Goal: Task Accomplishment & Management: Manage account settings

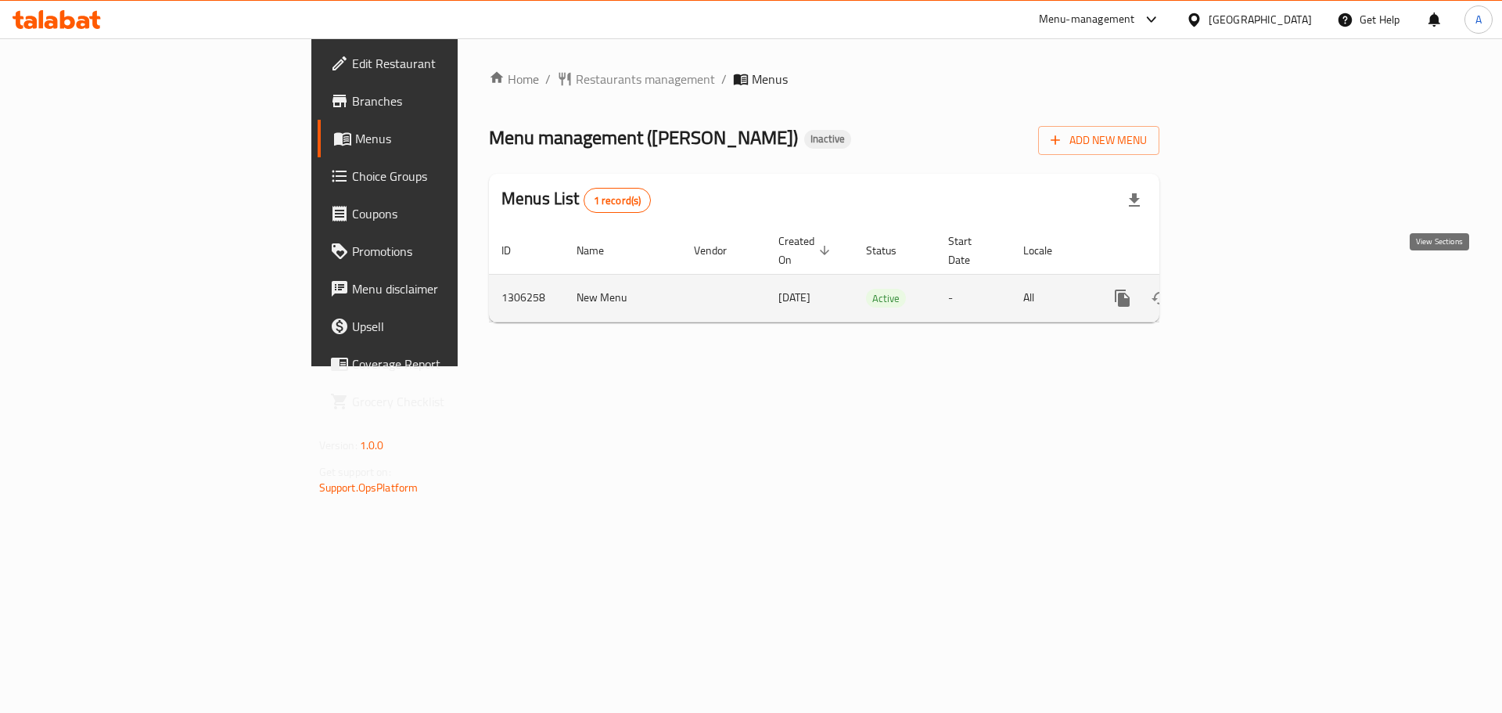
click at [1243, 291] on icon "enhanced table" at bounding box center [1236, 298] width 14 height 14
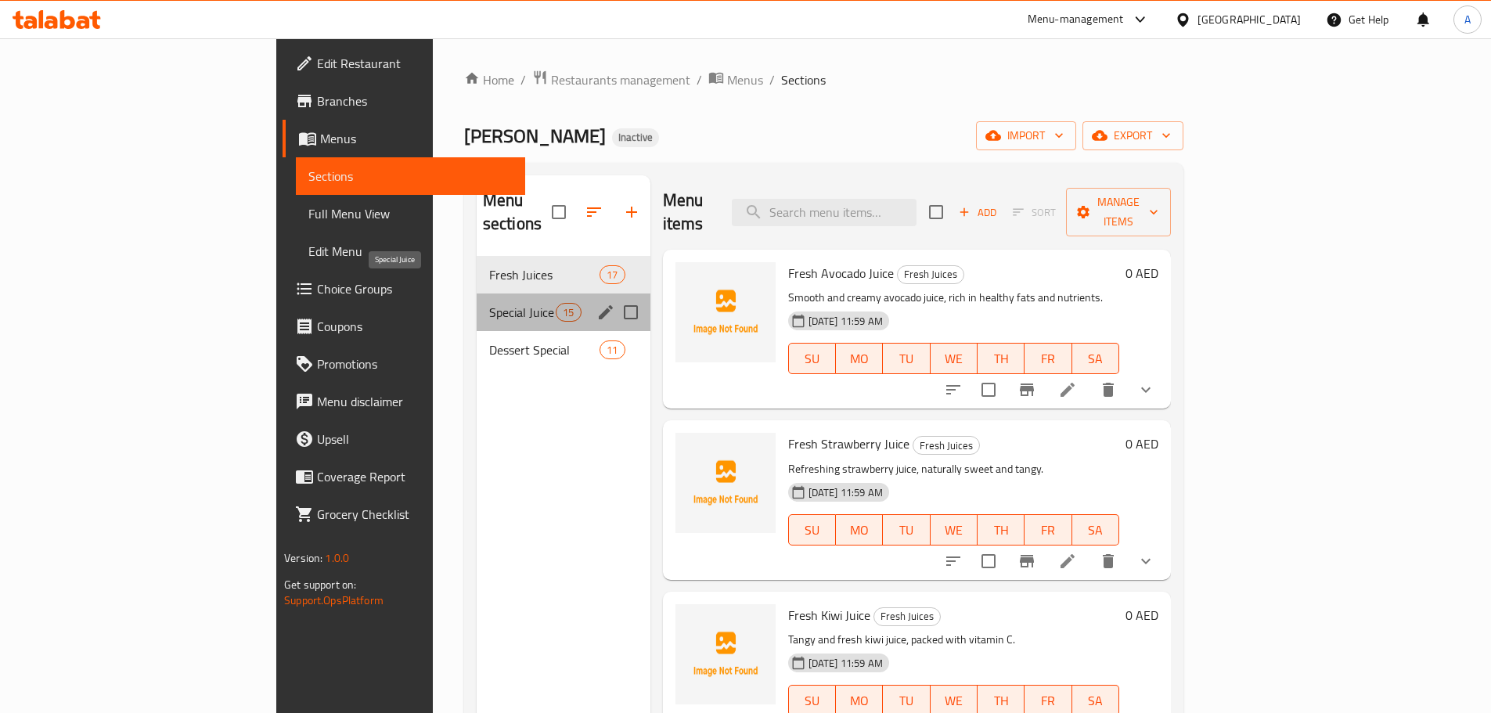
click at [489, 303] on span "Special Juice" at bounding box center [522, 312] width 67 height 19
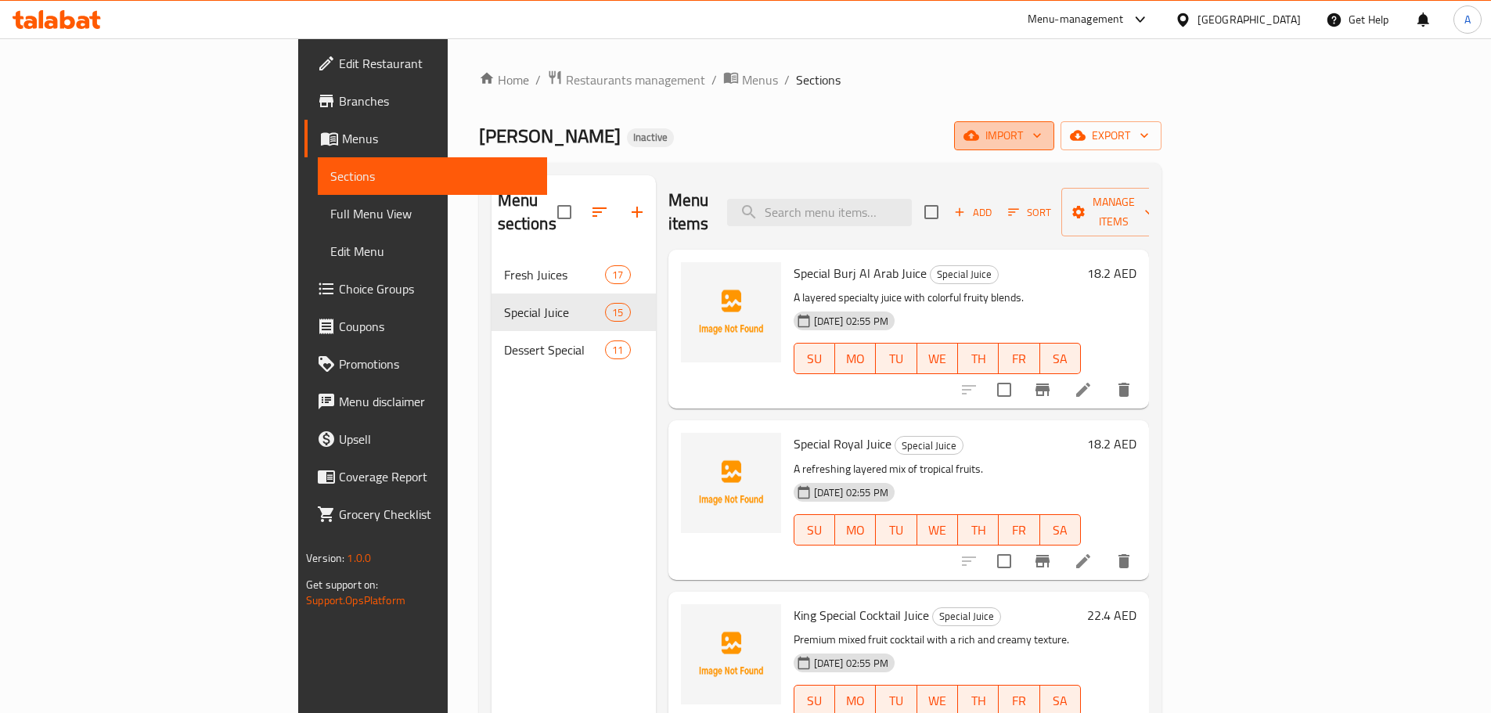
click at [1042, 137] on span "import" at bounding box center [1003, 136] width 75 height 20
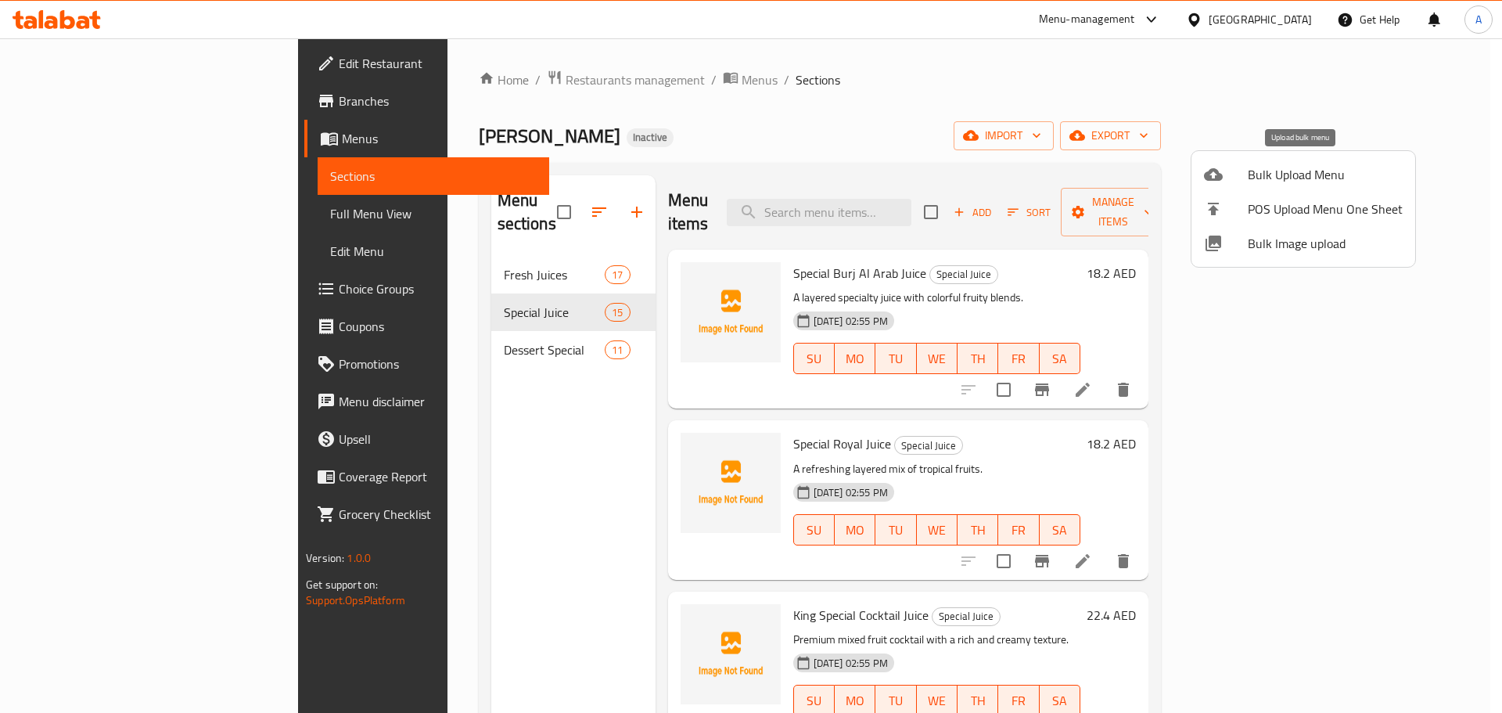
click at [1309, 181] on span "Bulk Upload Menu" at bounding box center [1325, 174] width 155 height 19
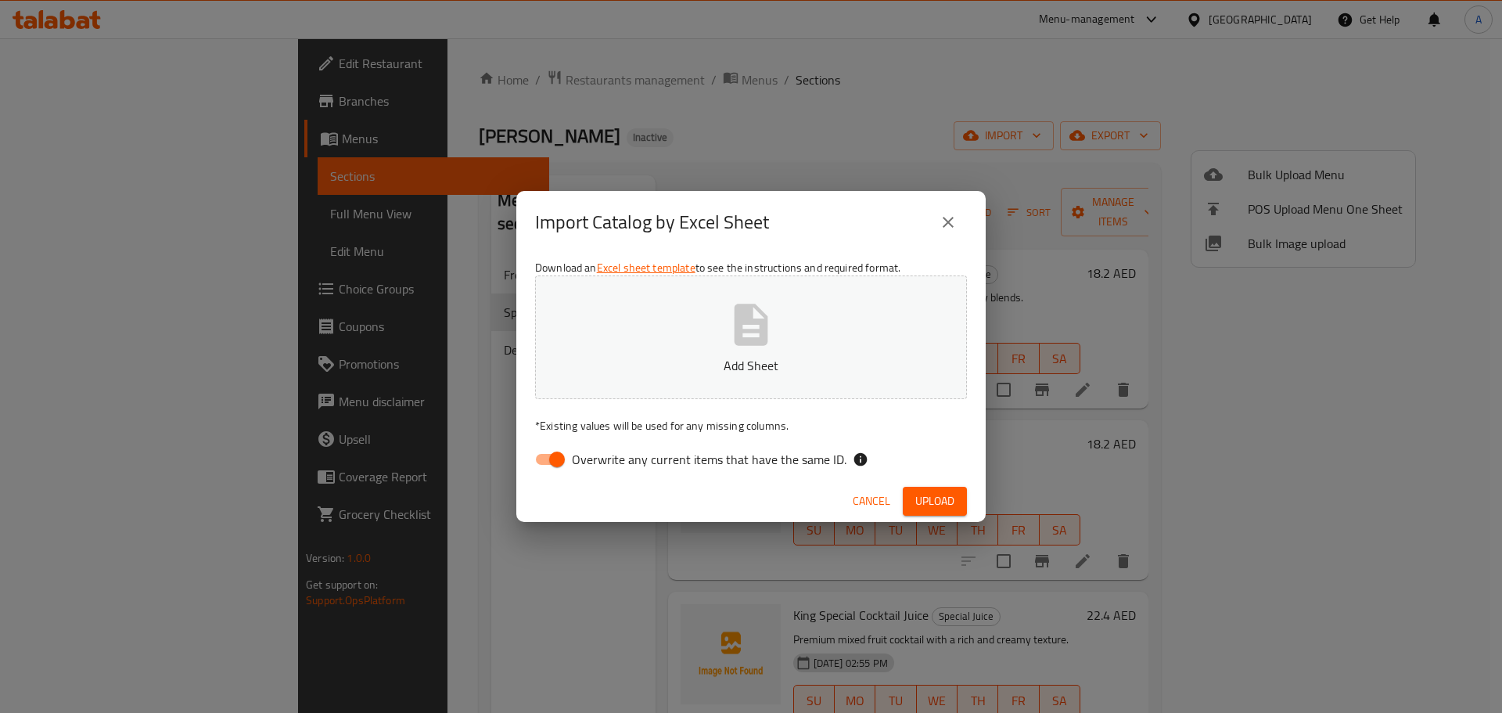
click at [570, 459] on input "Overwrite any current items that have the same ID." at bounding box center [557, 459] width 89 height 30
checkbox input "false"
click at [944, 496] on span "Upload" at bounding box center [935, 501] width 39 height 20
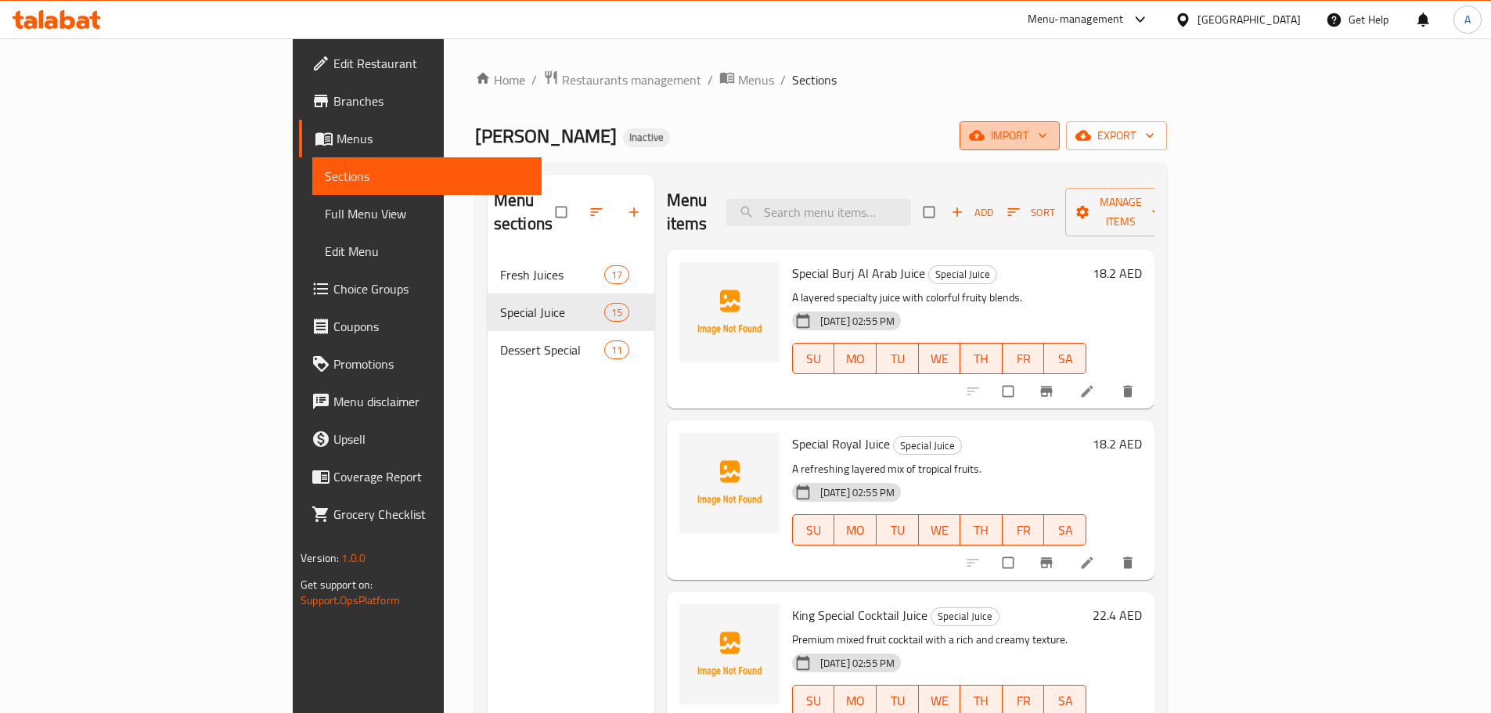
click at [1047, 144] on span "import" at bounding box center [1009, 136] width 75 height 20
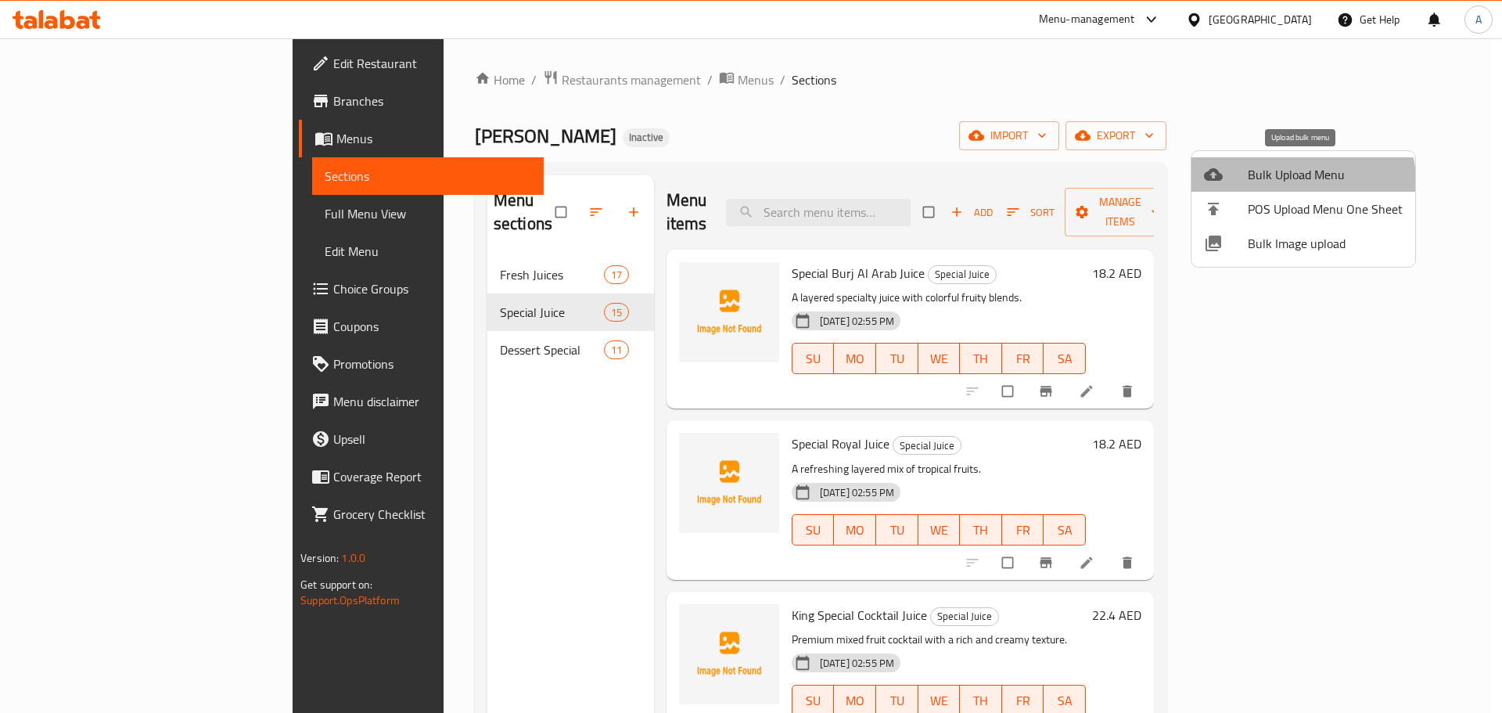
click at [1302, 181] on span "Bulk Upload Menu" at bounding box center [1325, 174] width 155 height 19
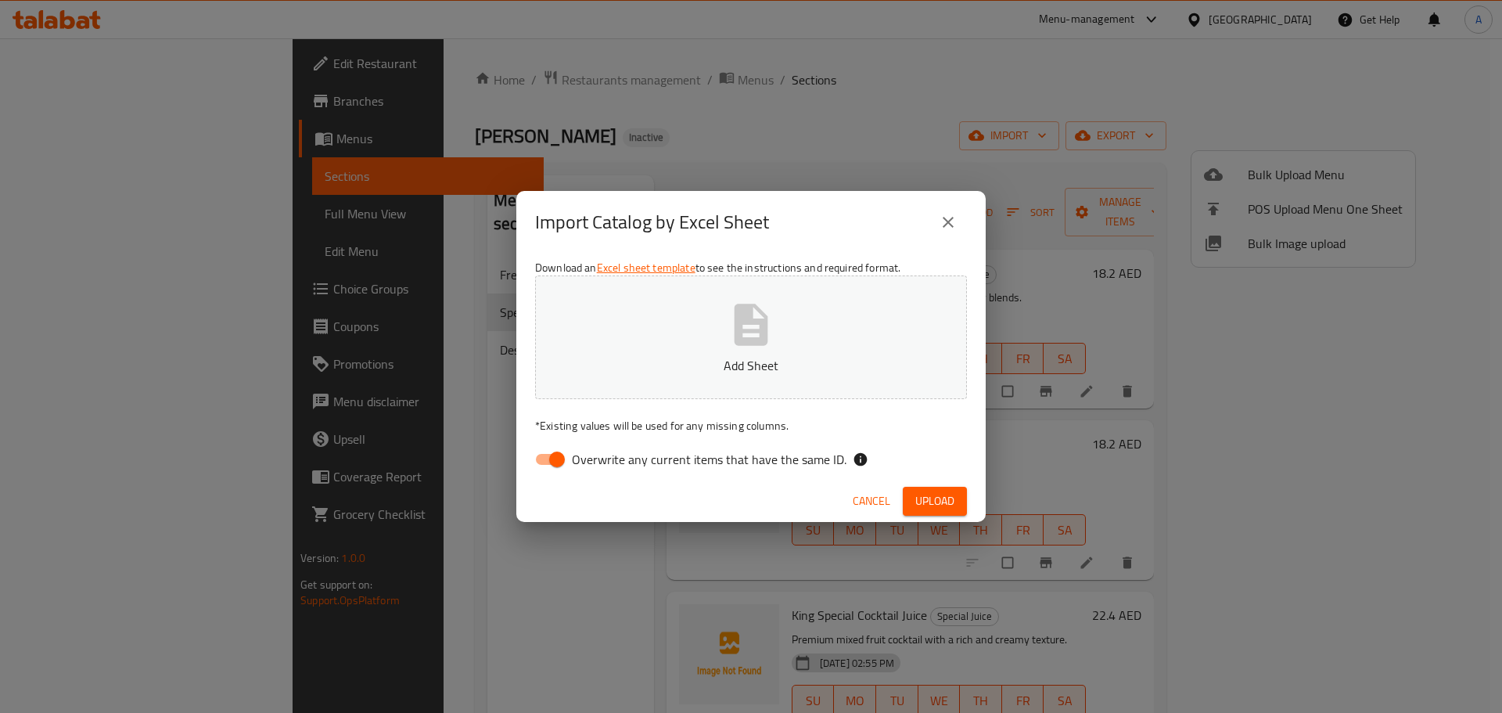
click at [610, 455] on span "Overwrite any current items that have the same ID." at bounding box center [709, 459] width 275 height 19
click at [602, 455] on input "Overwrite any current items that have the same ID." at bounding box center [557, 459] width 89 height 30
checkbox input "false"
click at [938, 513] on button "Upload" at bounding box center [935, 501] width 64 height 29
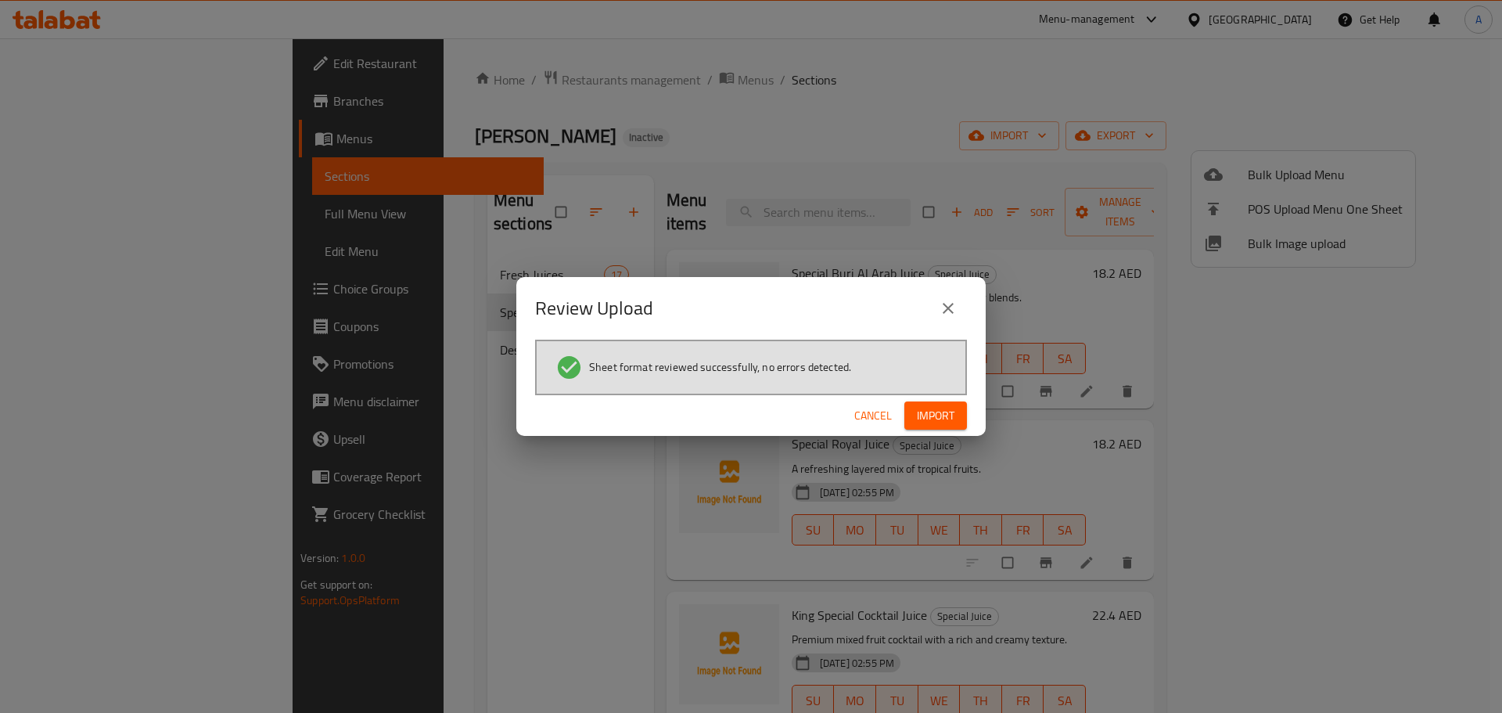
click at [953, 417] on span "Import" at bounding box center [936, 416] width 38 height 20
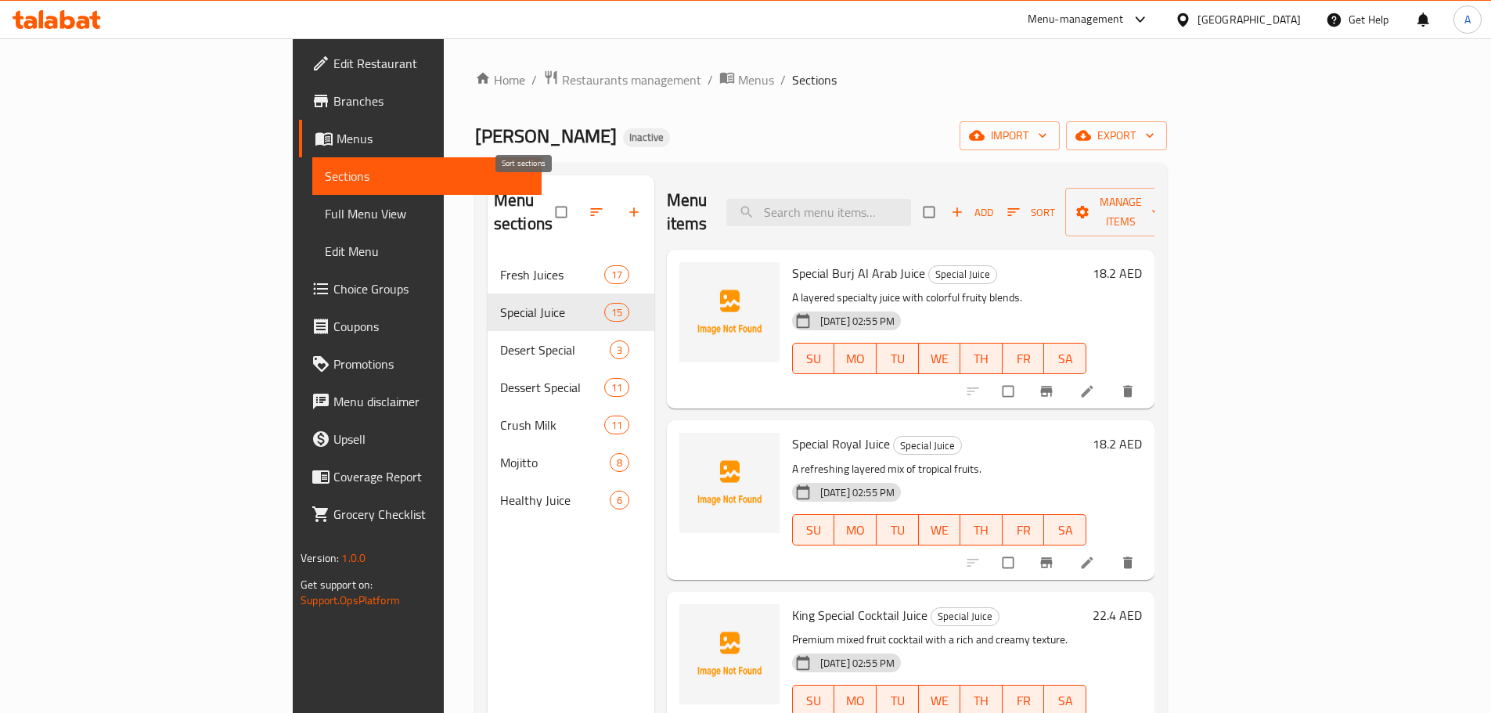
click at [588, 205] on icon "button" at bounding box center [596, 212] width 16 height 16
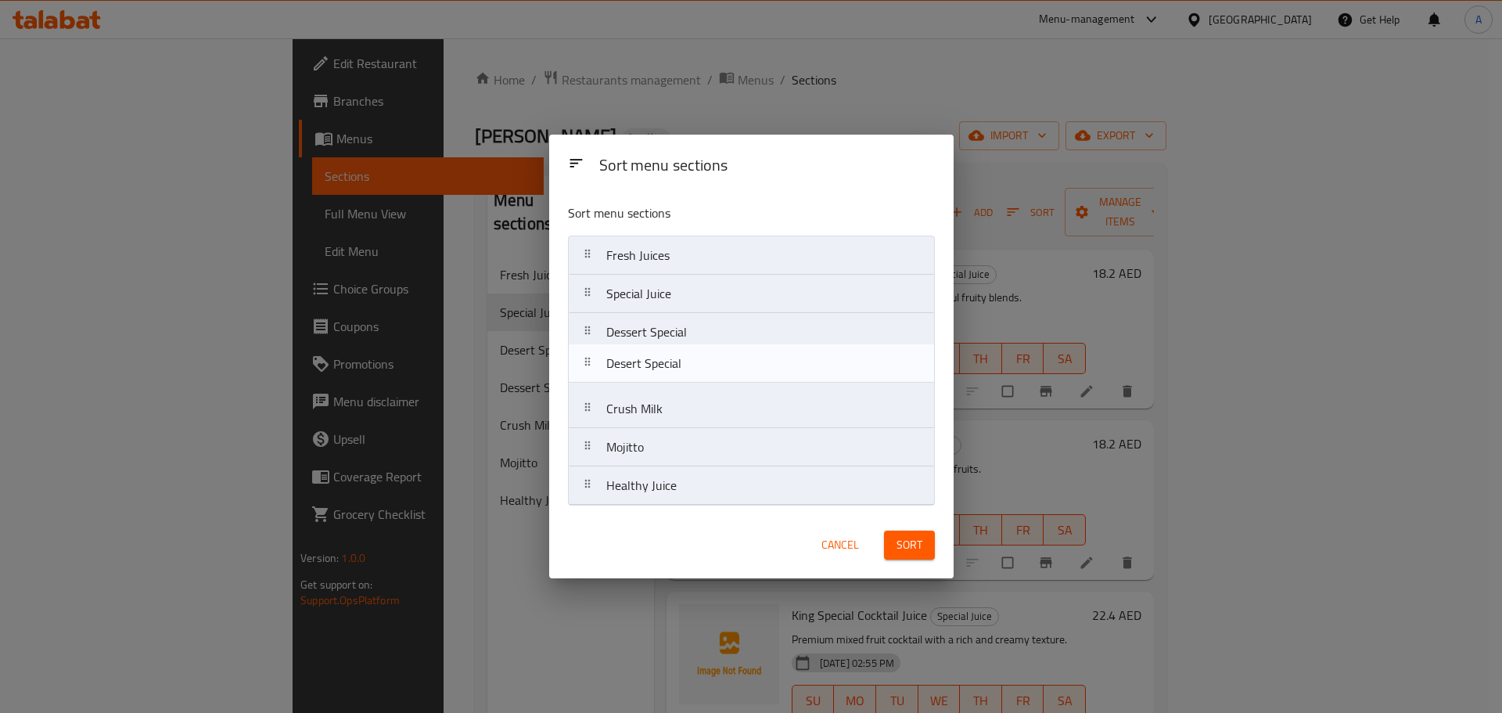
drag, startPoint x: 595, startPoint y: 336, endPoint x: 595, endPoint y: 374, distance: 37.6
click at [595, 374] on nav "Fresh Juices Special Juice Desert Special Dessert Special Crush Milk Mojitto He…" at bounding box center [751, 371] width 367 height 270
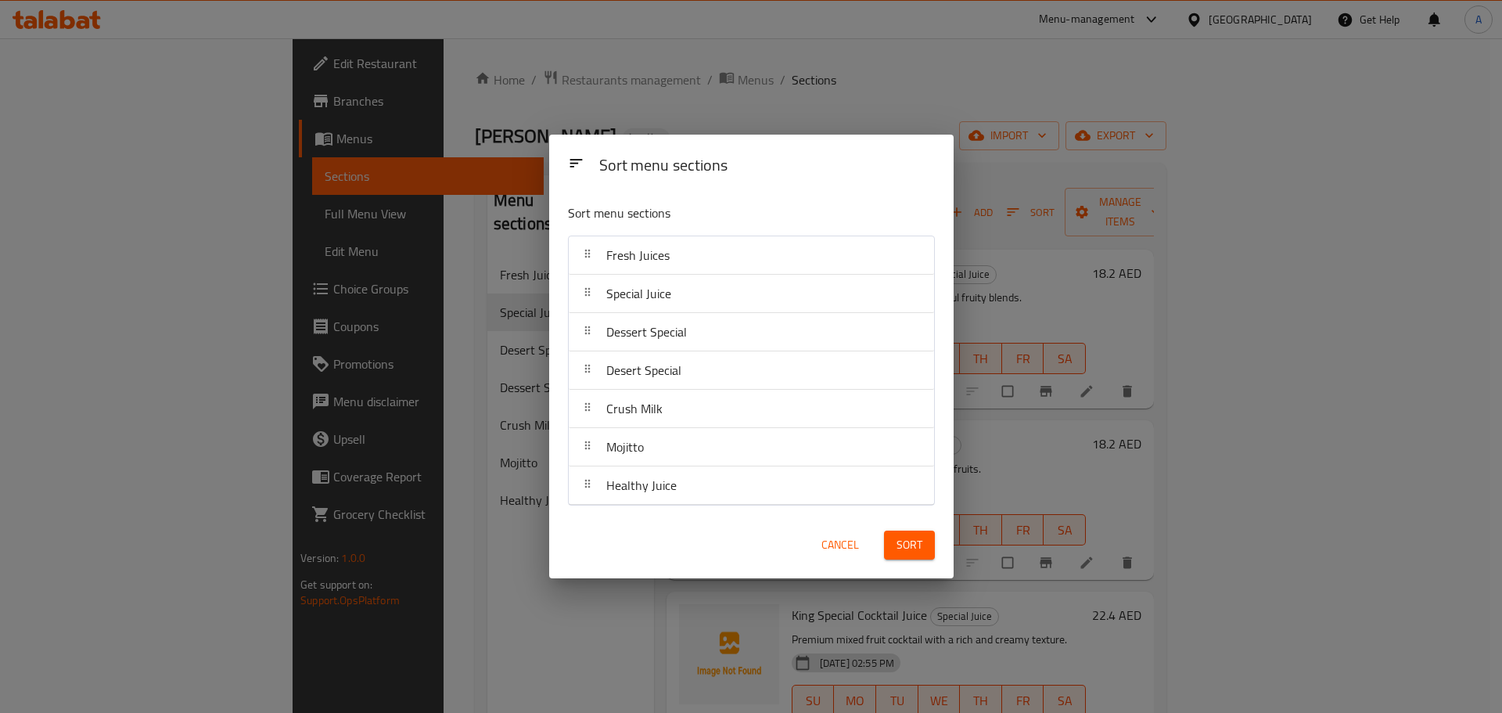
click at [915, 545] on span "Sort" at bounding box center [910, 545] width 26 height 20
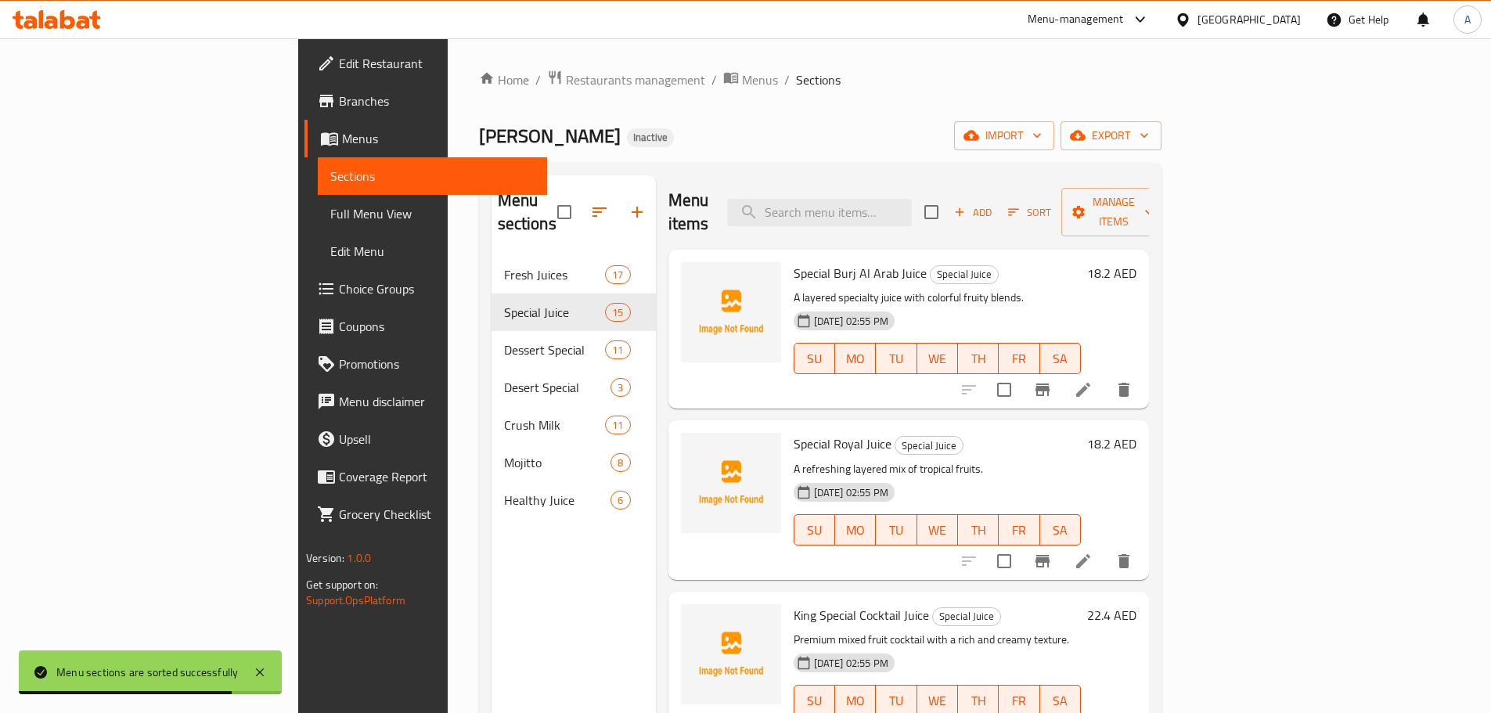
click at [330, 209] on span "Full Menu View" at bounding box center [432, 213] width 204 height 19
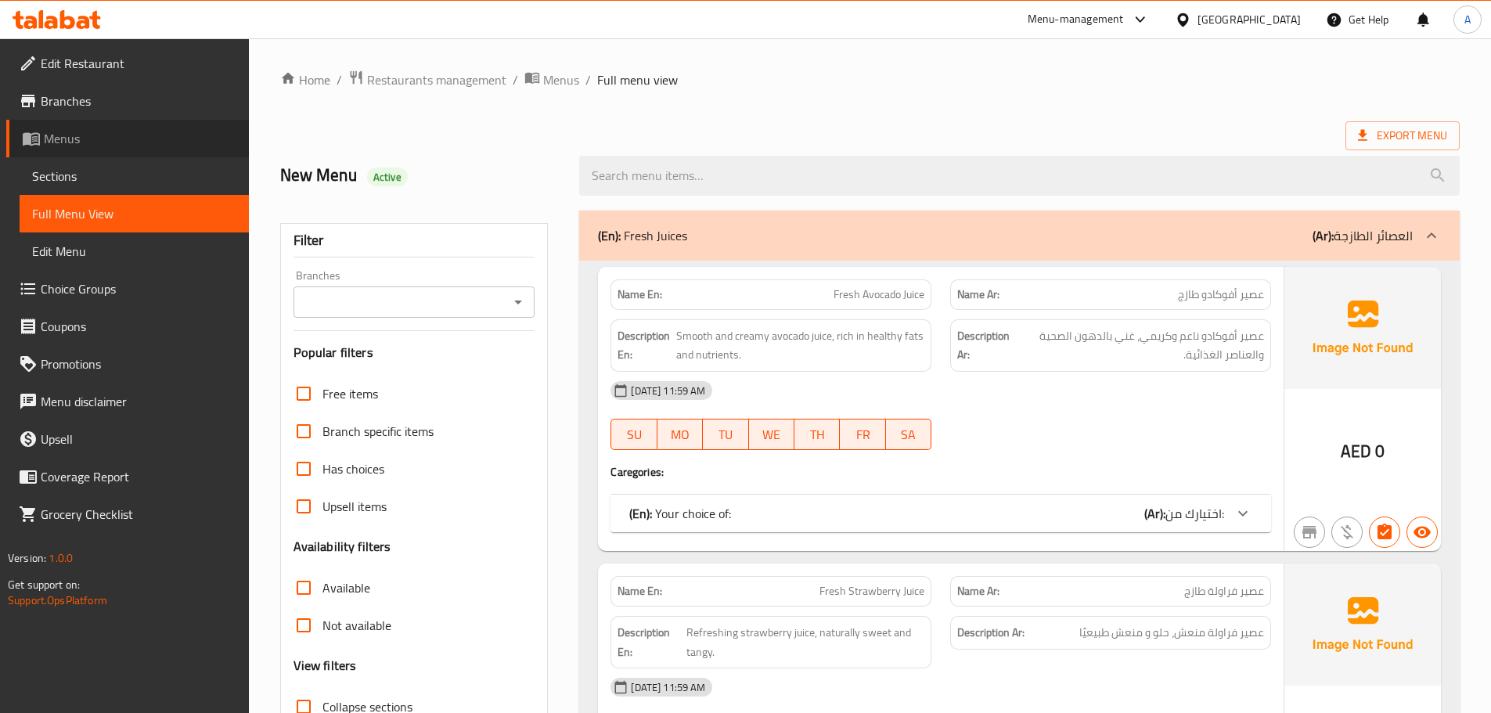
click at [94, 155] on link "Menus" at bounding box center [127, 139] width 243 height 38
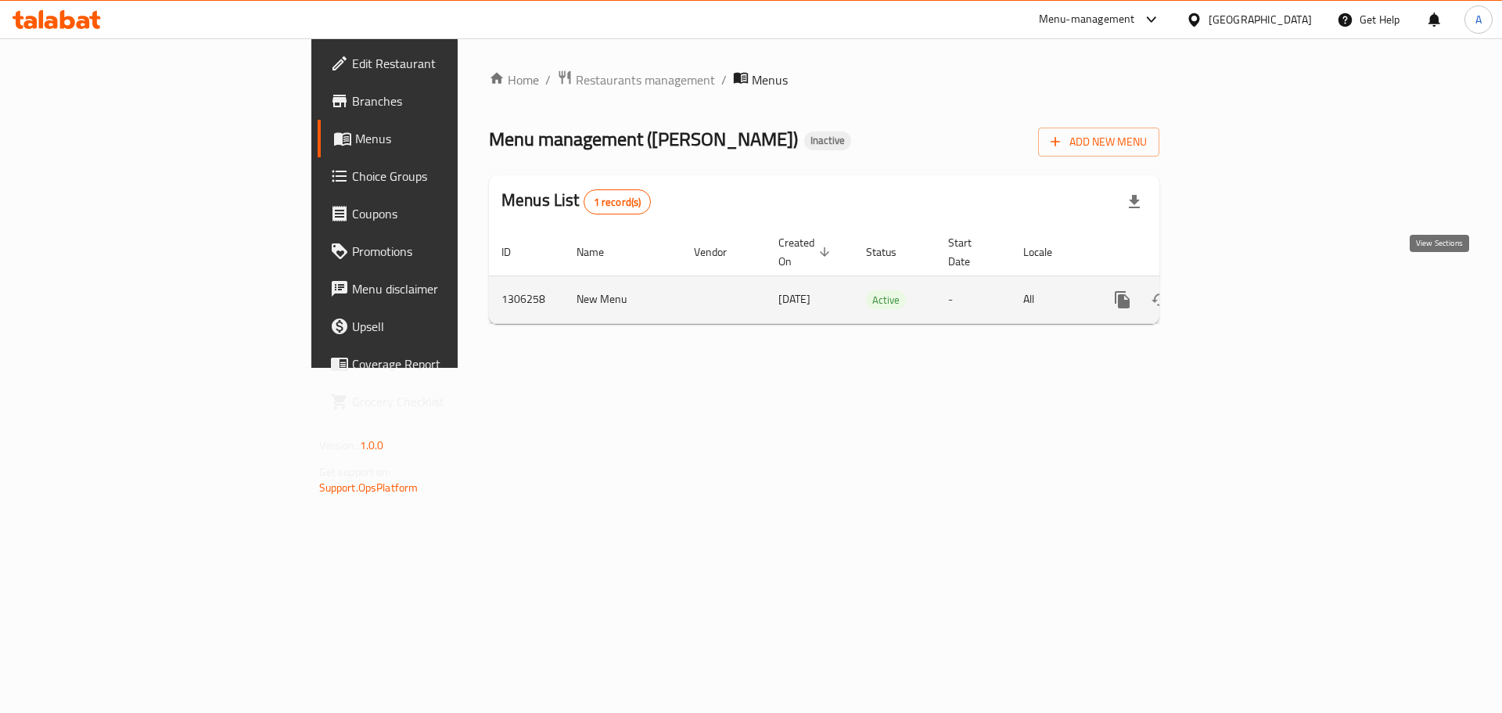
click at [1245, 290] on icon "enhanced table" at bounding box center [1235, 299] width 19 height 19
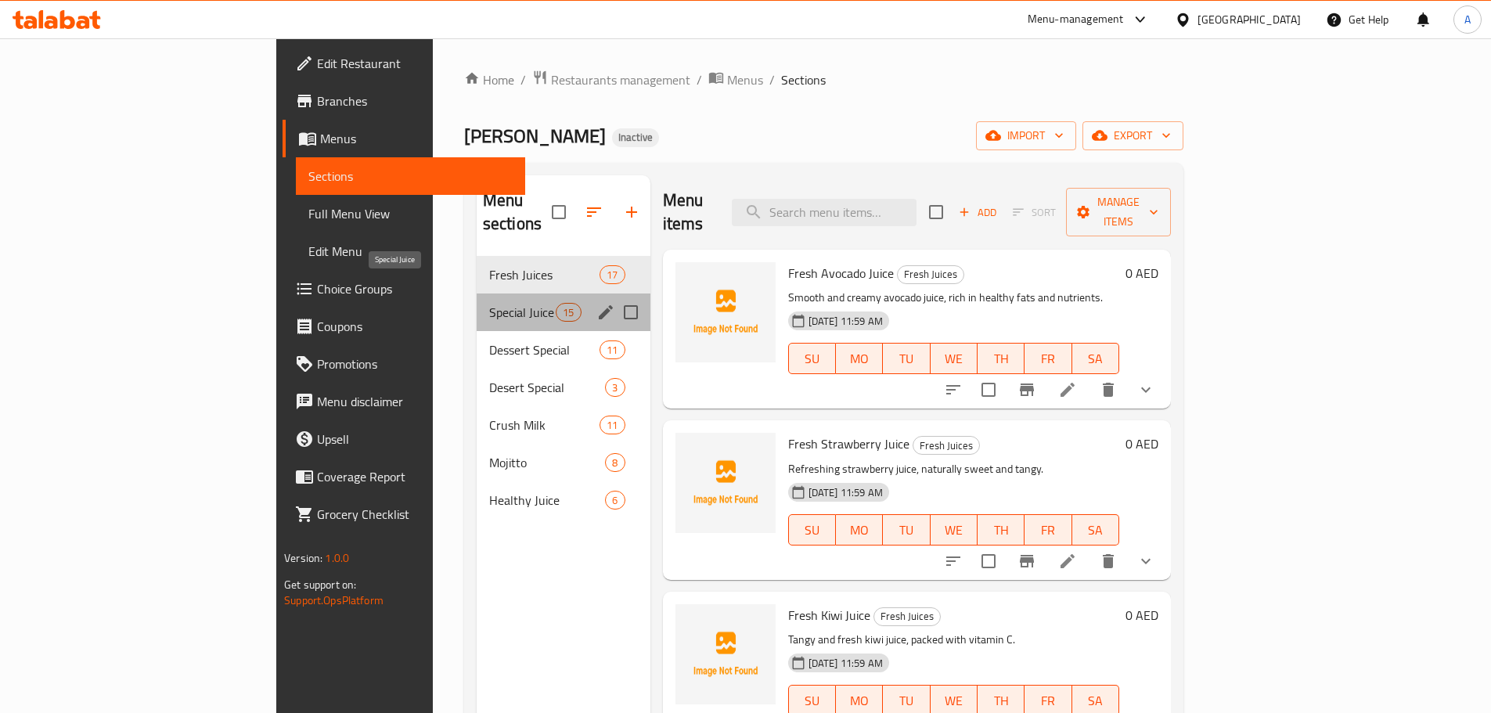
click at [489, 303] on span "Special Juice" at bounding box center [522, 312] width 67 height 19
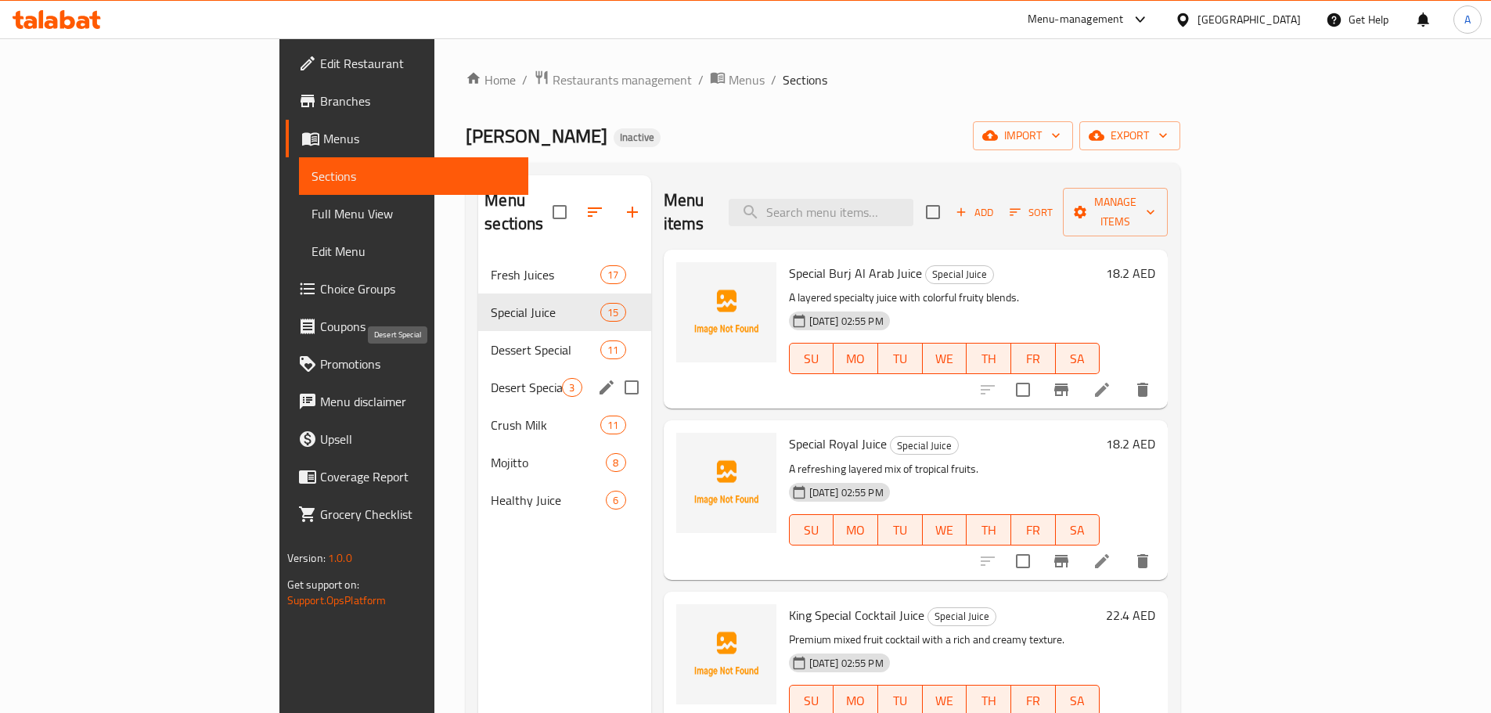
click at [491, 378] on span "Desert Special" at bounding box center [526, 387] width 71 height 19
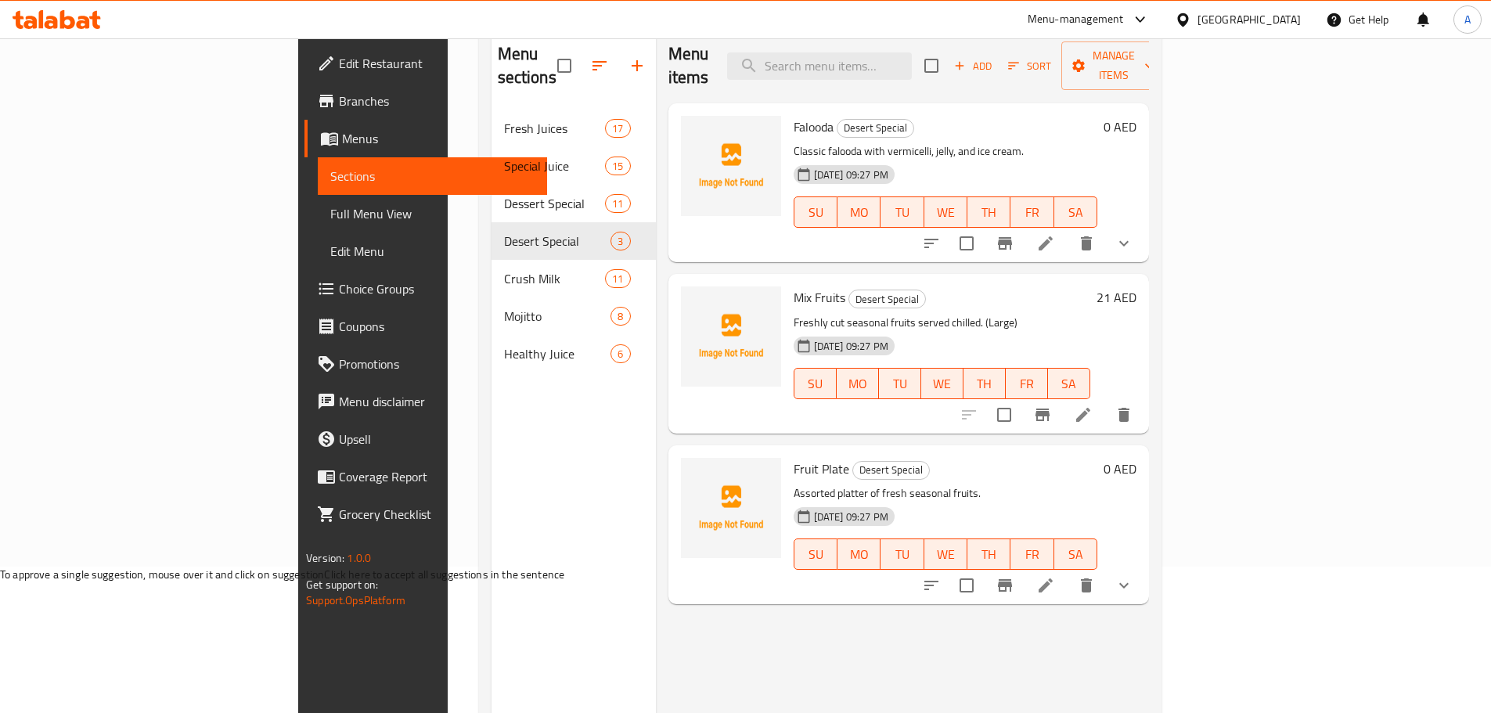
scroll to position [157, 0]
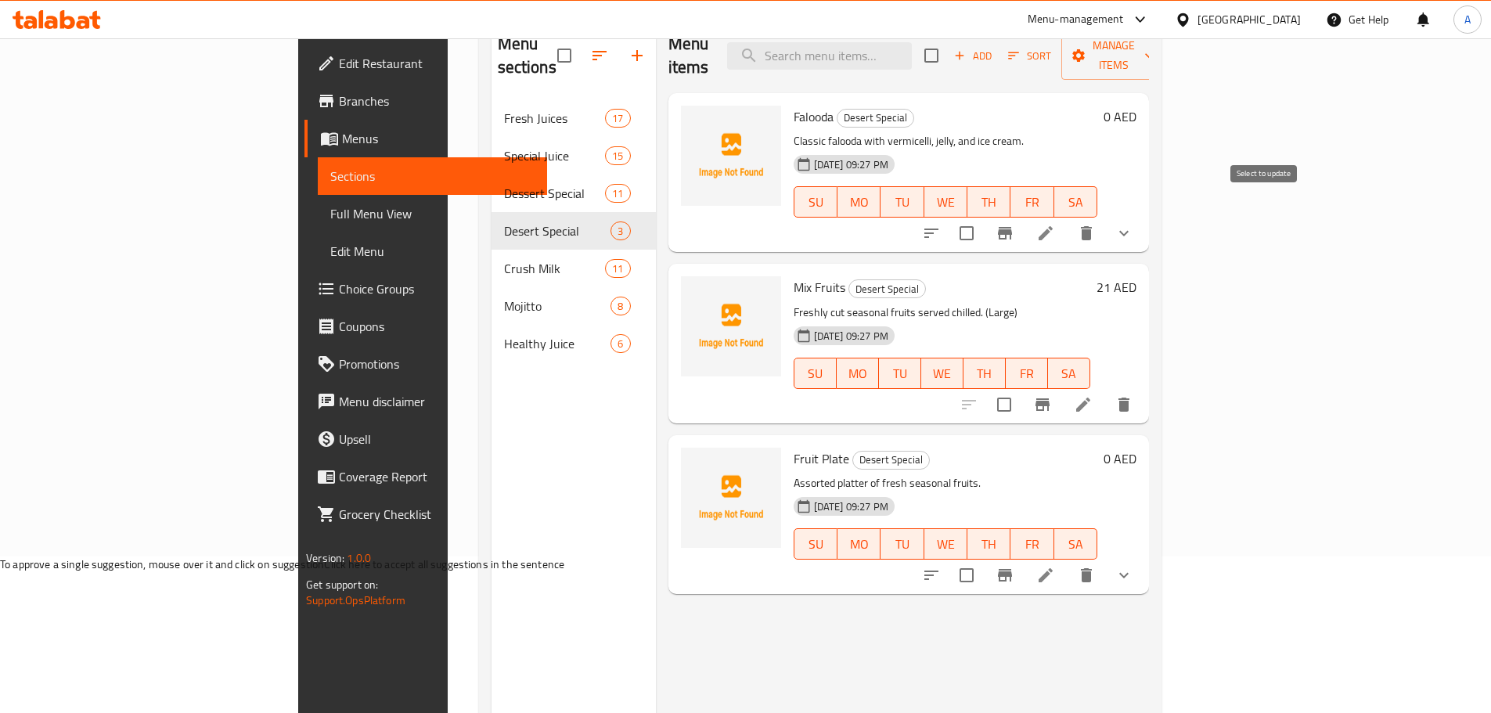
click at [983, 217] on input "checkbox" at bounding box center [966, 233] width 33 height 33
checkbox input "true"
drag, startPoint x: 1306, startPoint y: 380, endPoint x: 1302, endPoint y: 459, distance: 79.9
click at [1020, 388] on input "checkbox" at bounding box center [1004, 404] width 33 height 33
checkbox input "true"
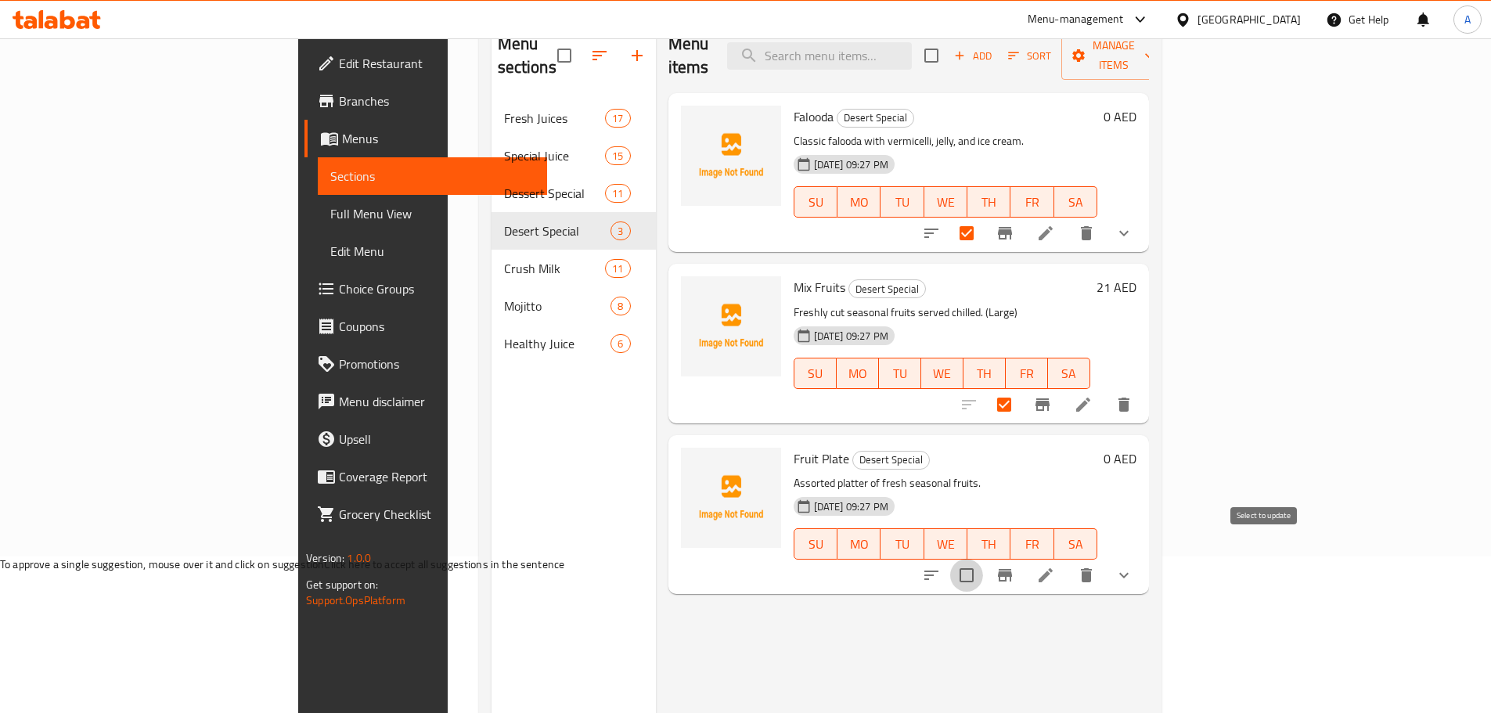
click at [983, 559] on input "checkbox" at bounding box center [966, 575] width 33 height 33
checkbox input "true"
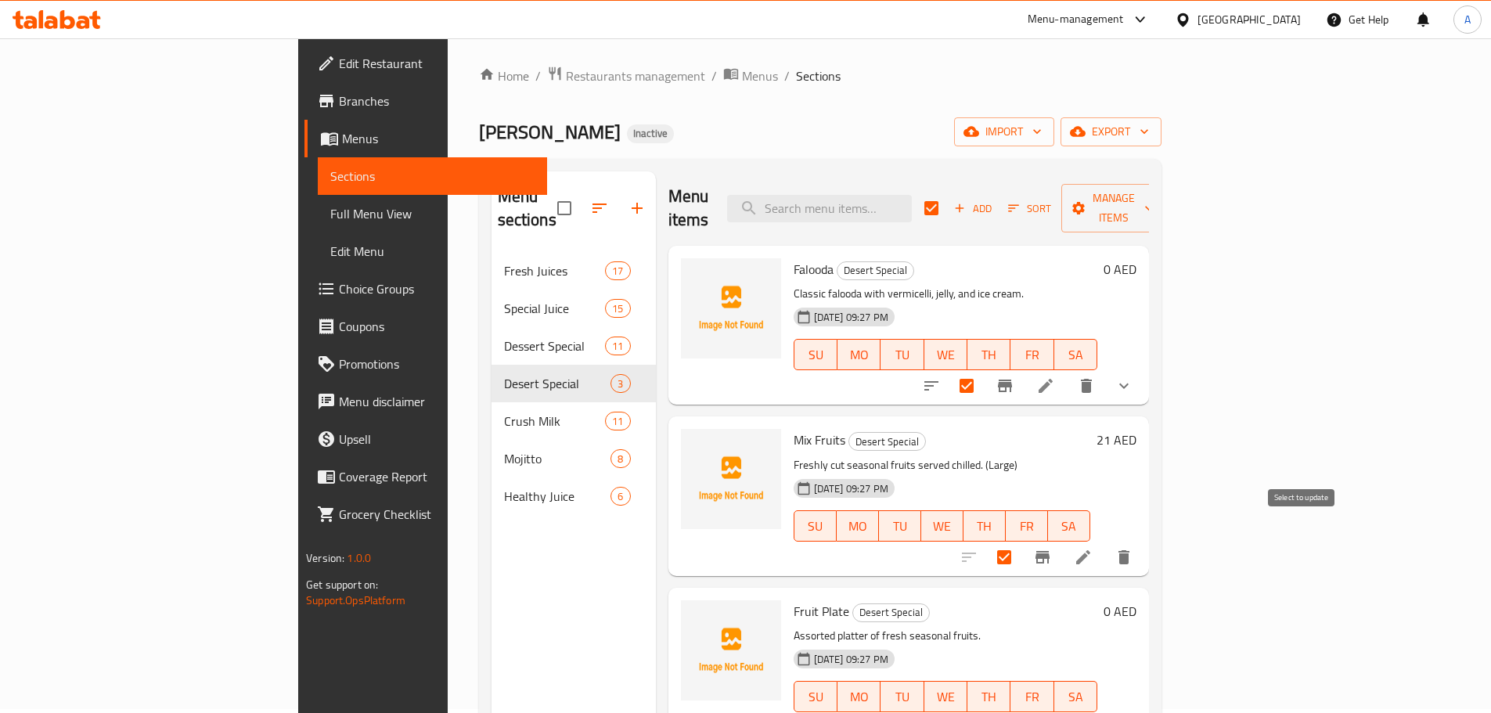
scroll to position [0, 0]
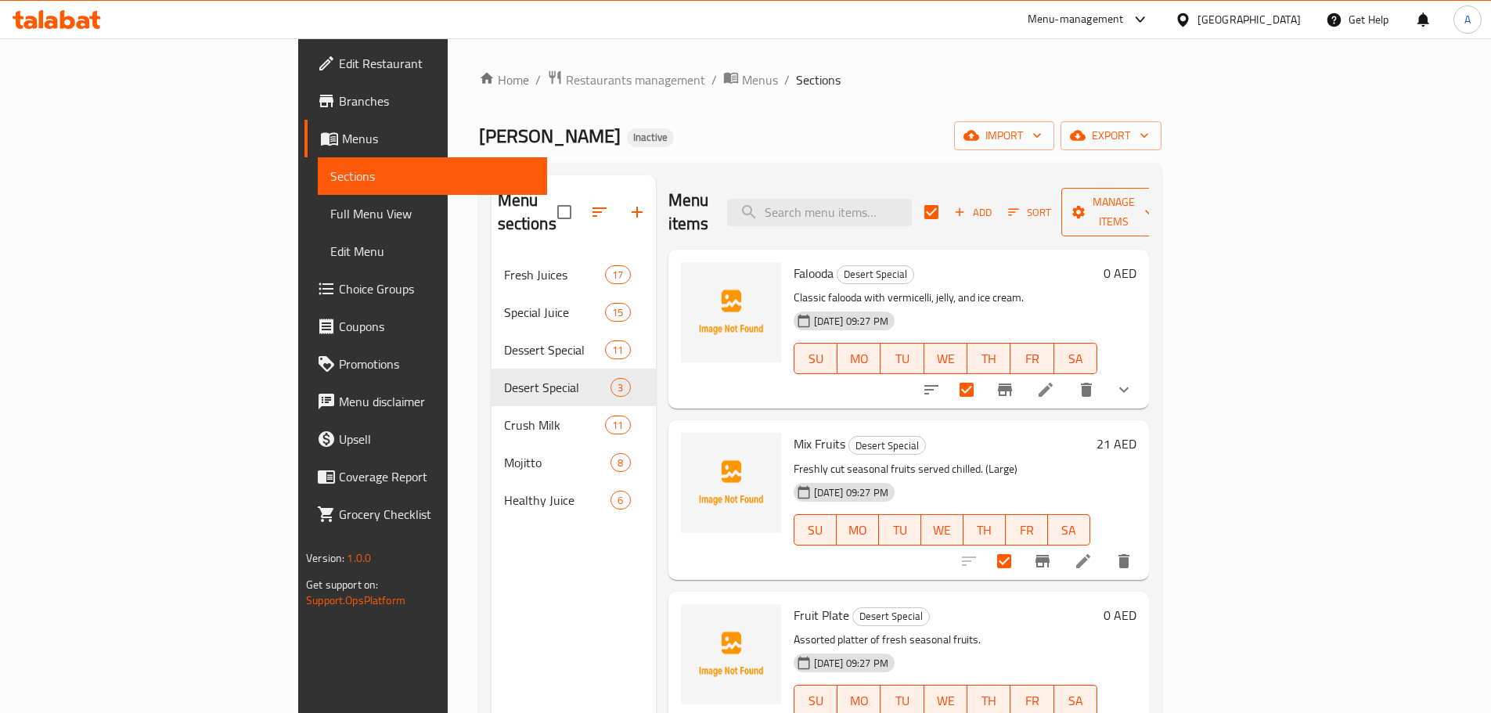
click at [1153, 203] on span "Manage items" at bounding box center [1114, 211] width 80 height 39
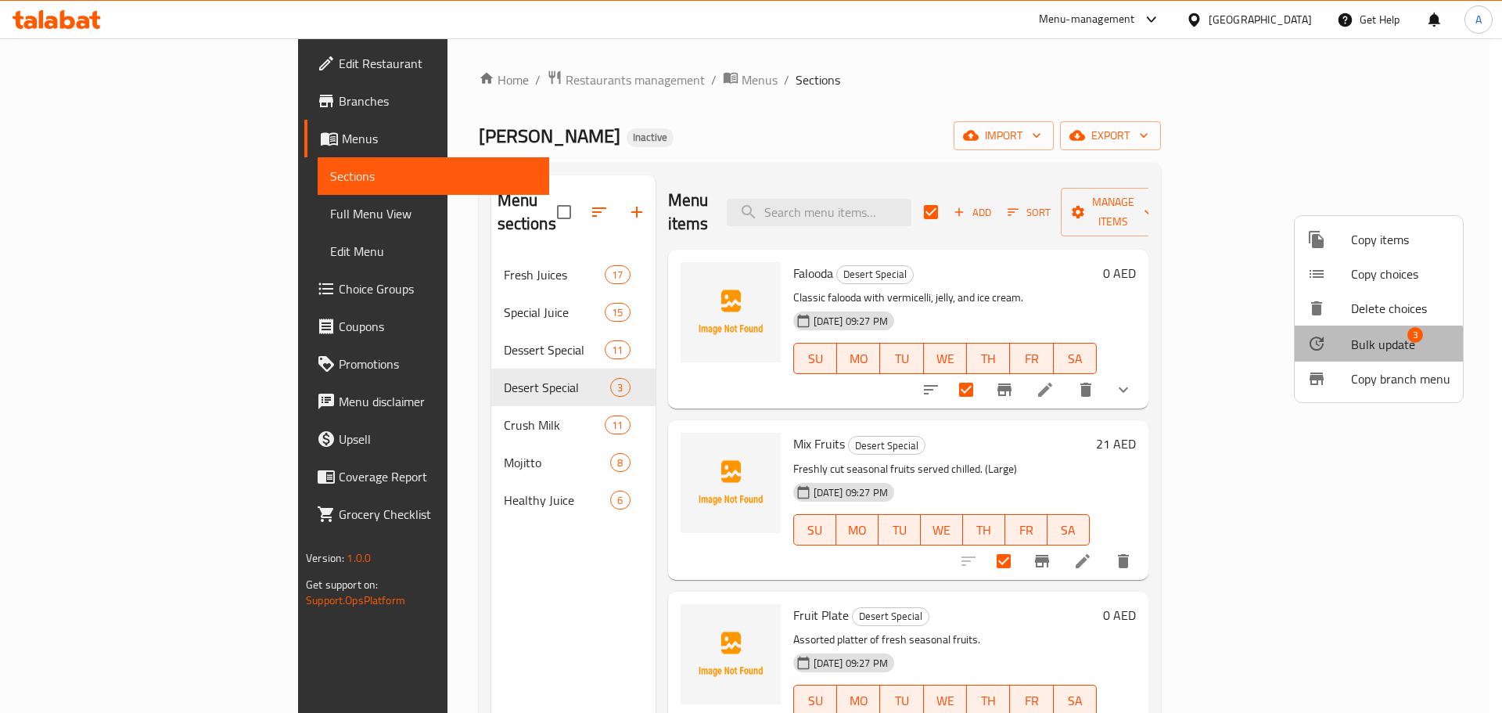
click at [1375, 344] on span "Bulk update" at bounding box center [1383, 344] width 64 height 19
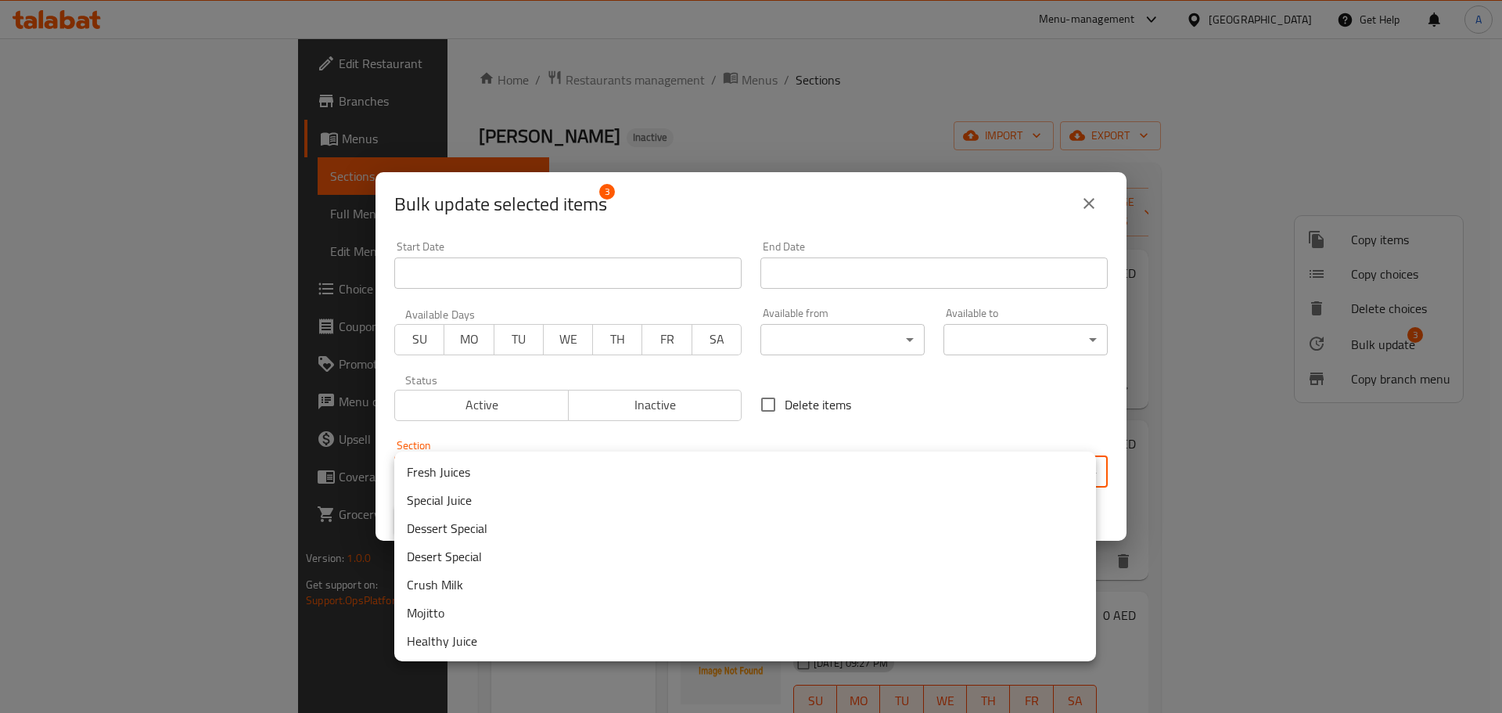
click at [763, 456] on body "​ Menu-management United Arab Emirates Get Help A Edit Restaurant Branches Menu…" at bounding box center [751, 383] width 1502 height 690
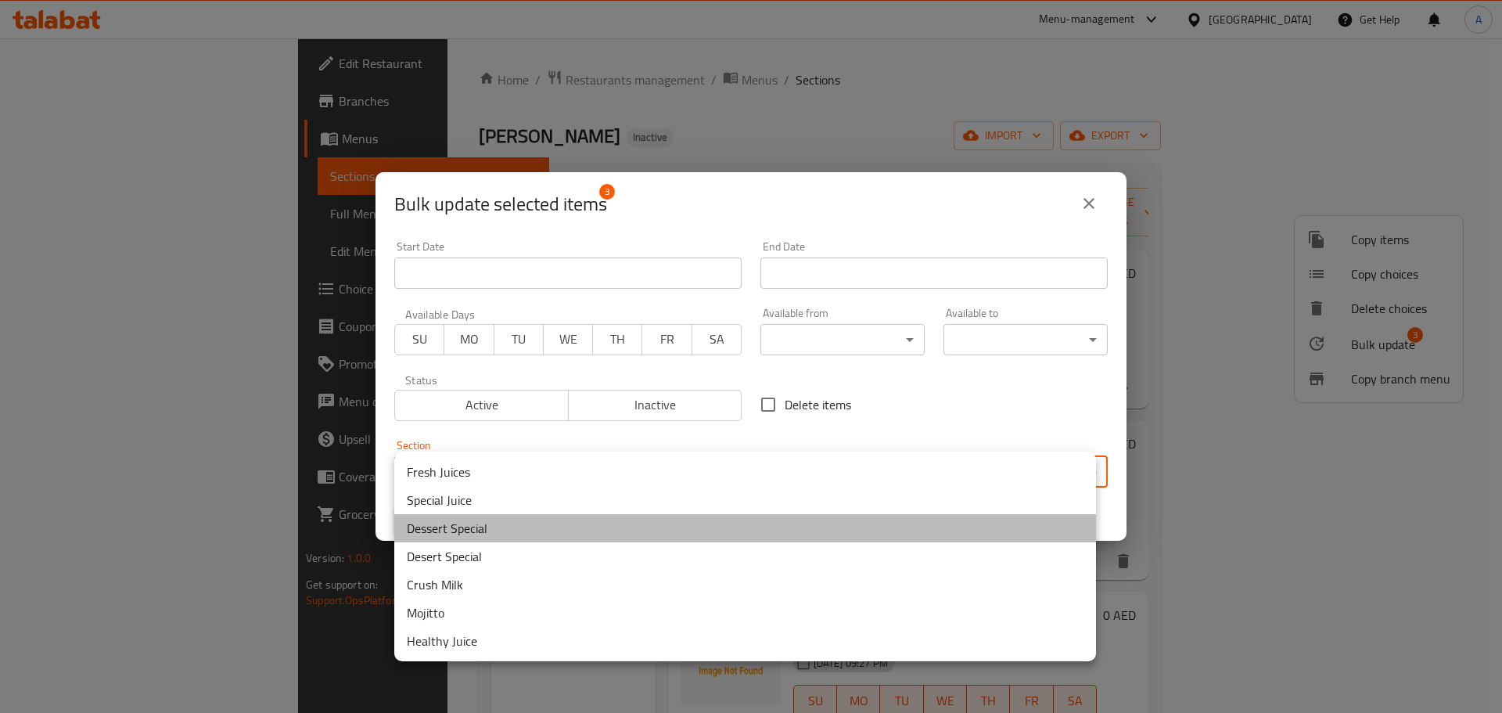
click at [479, 523] on li "Dessert Special" at bounding box center [745, 528] width 702 height 28
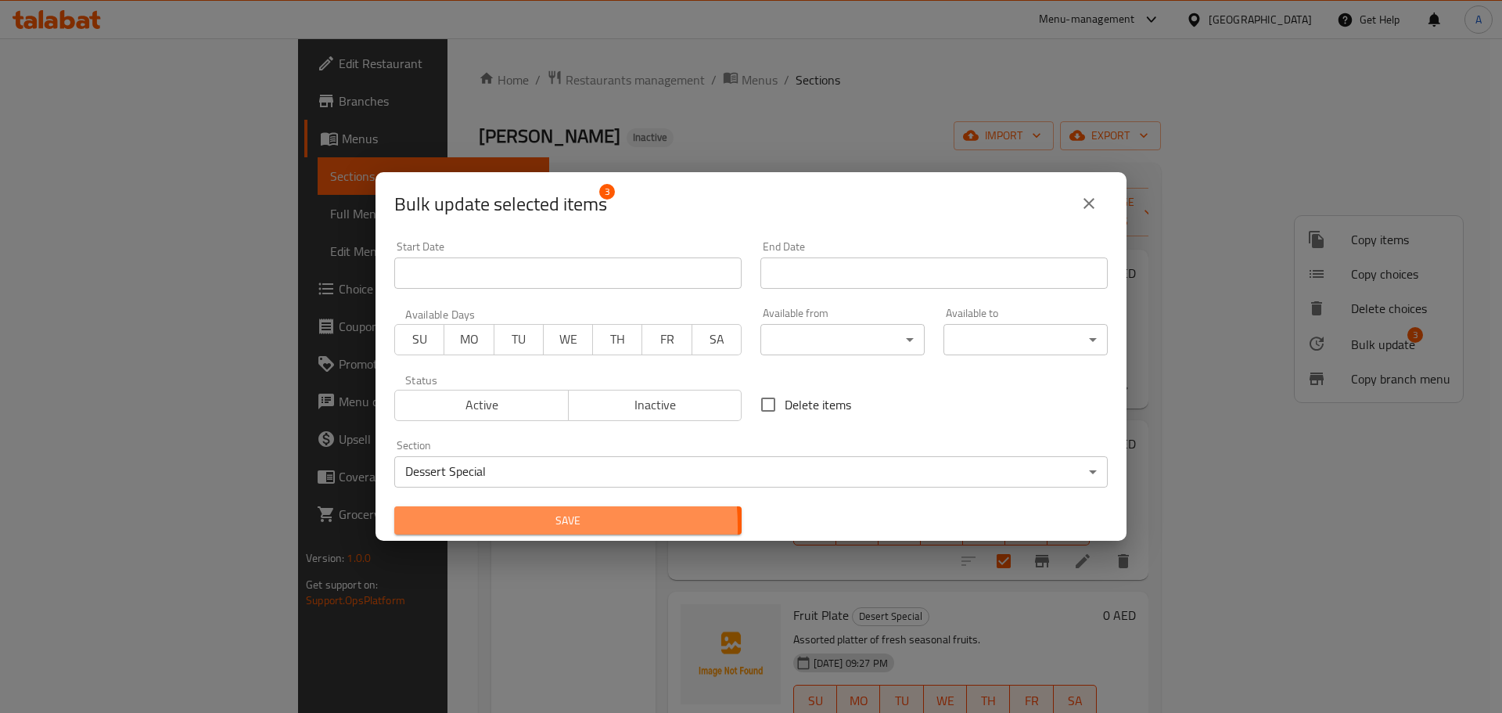
click at [477, 527] on span "Save" at bounding box center [568, 521] width 322 height 20
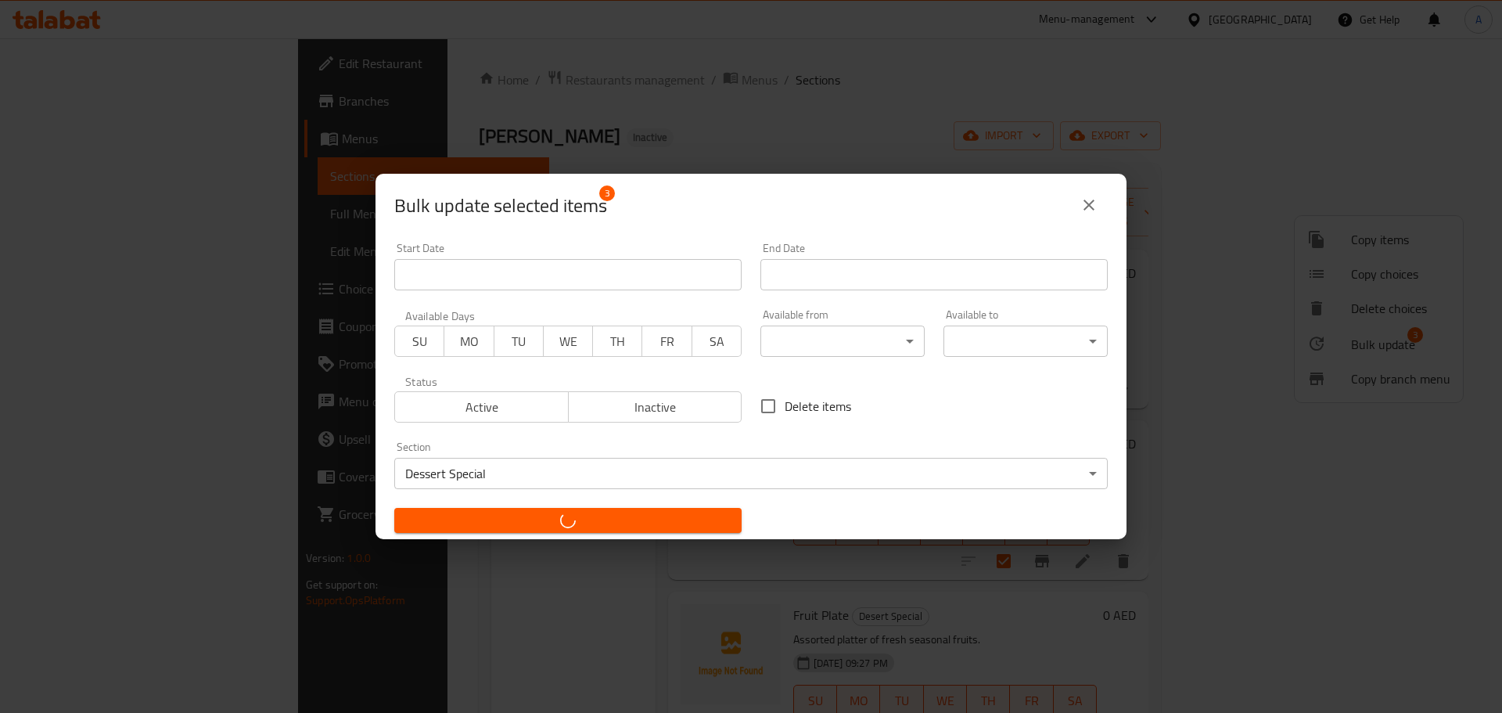
checkbox input "false"
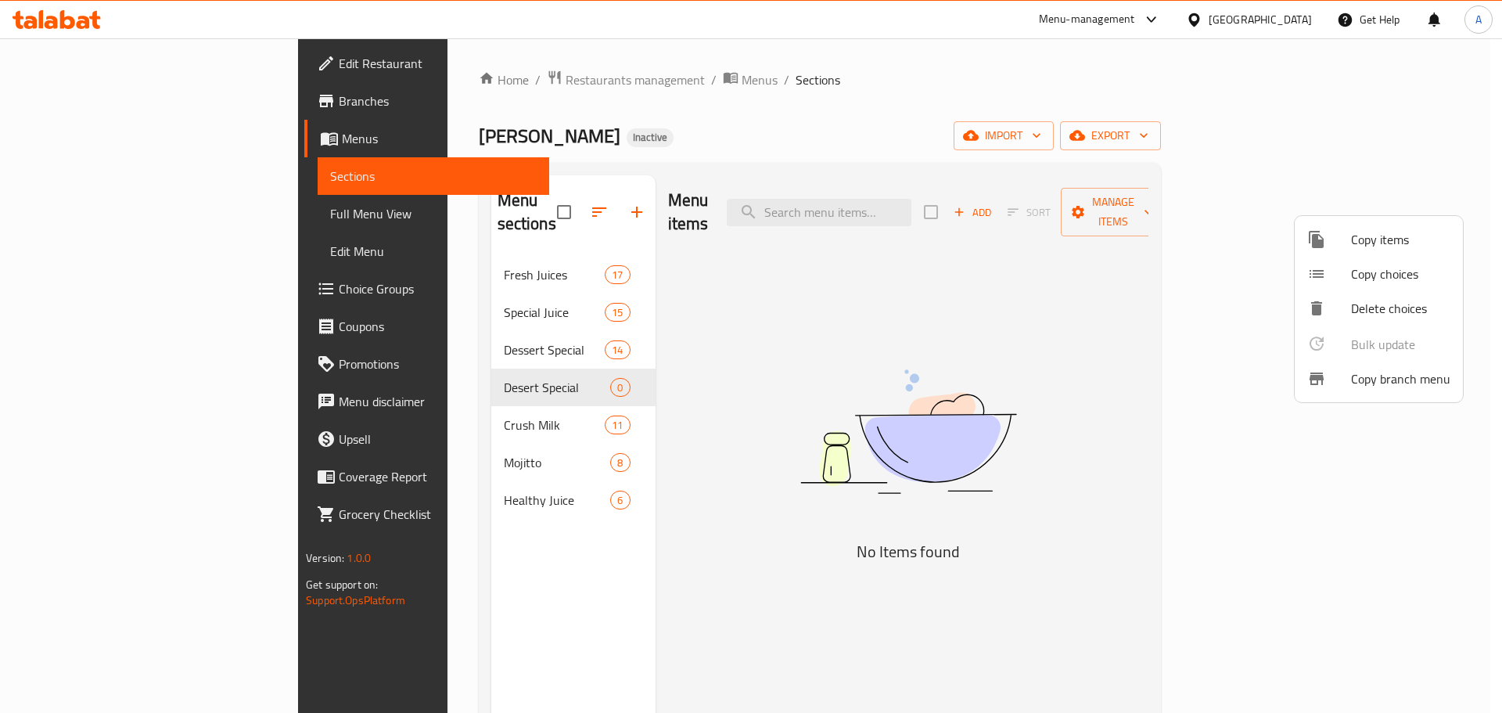
click at [620, 359] on div at bounding box center [751, 356] width 1502 height 713
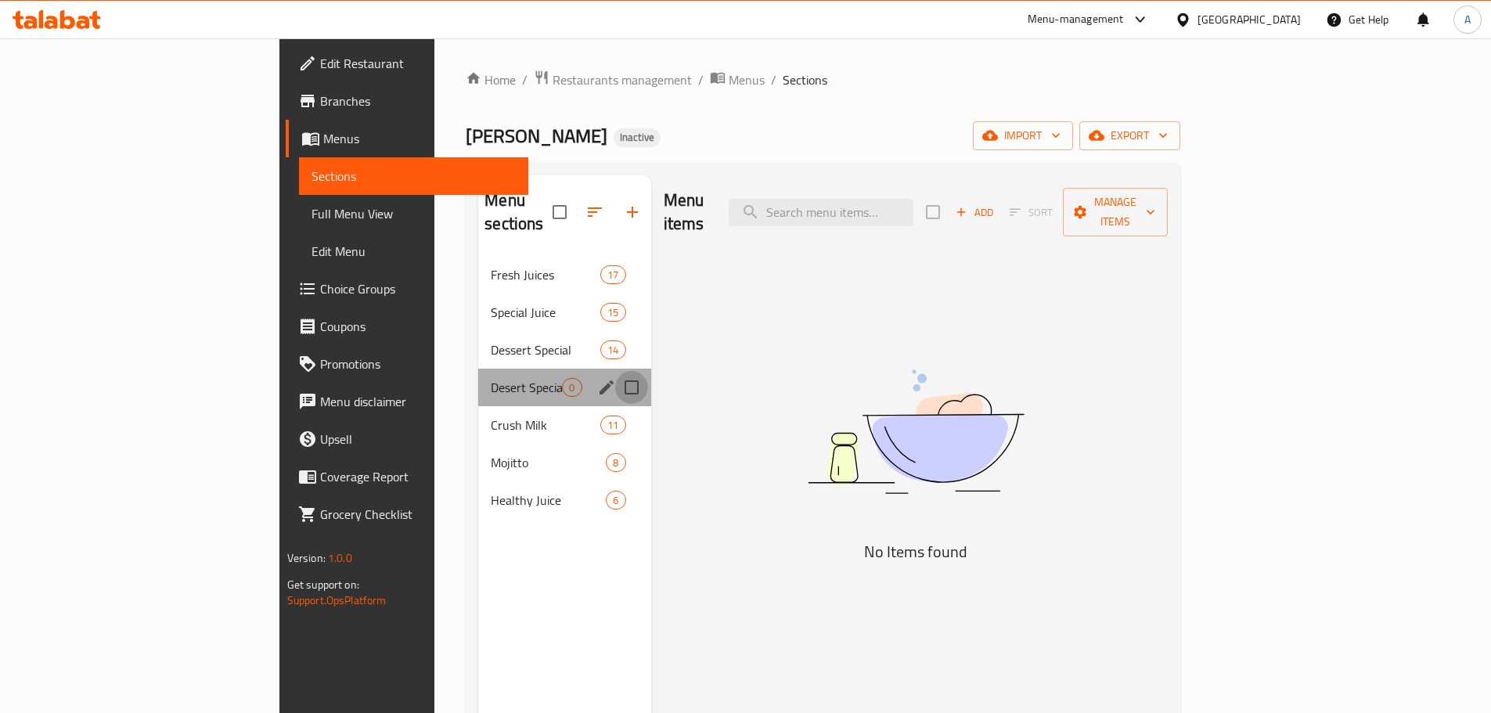
click at [615, 371] on input "Menu sections" at bounding box center [631, 387] width 33 height 33
checkbox input "true"
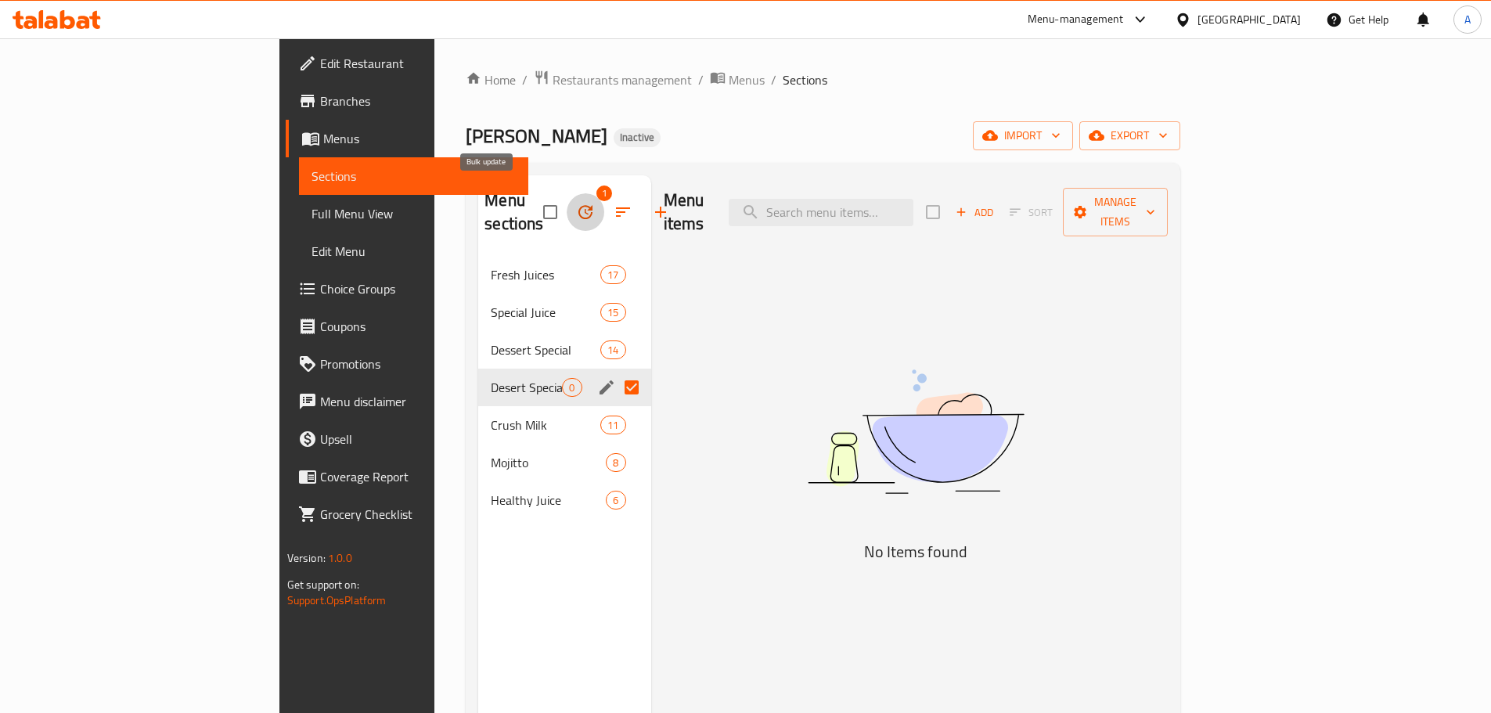
click at [576, 203] on icon "button" at bounding box center [585, 212] width 19 height 19
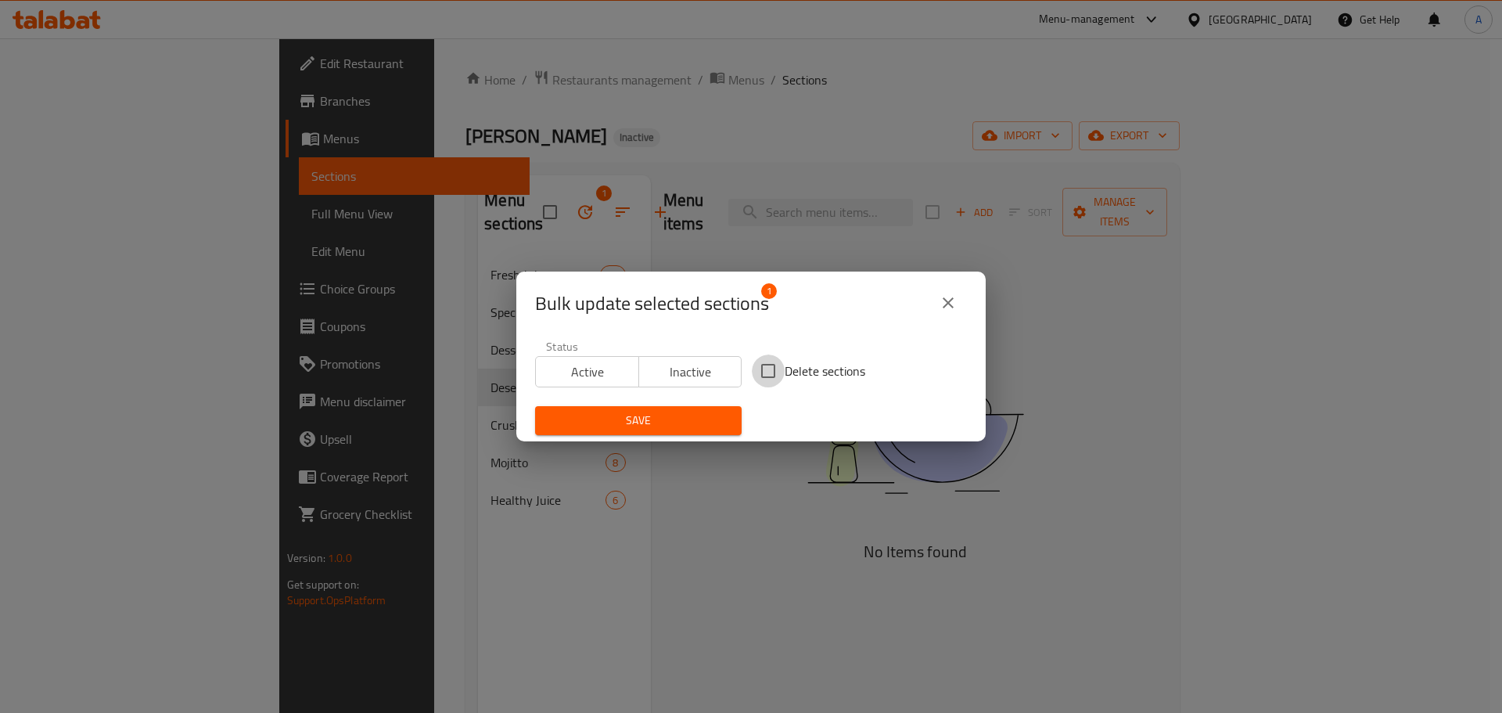
click at [768, 376] on input "Delete sections" at bounding box center [768, 370] width 33 height 33
checkbox input "true"
click at [685, 419] on span "Save" at bounding box center [639, 421] width 182 height 20
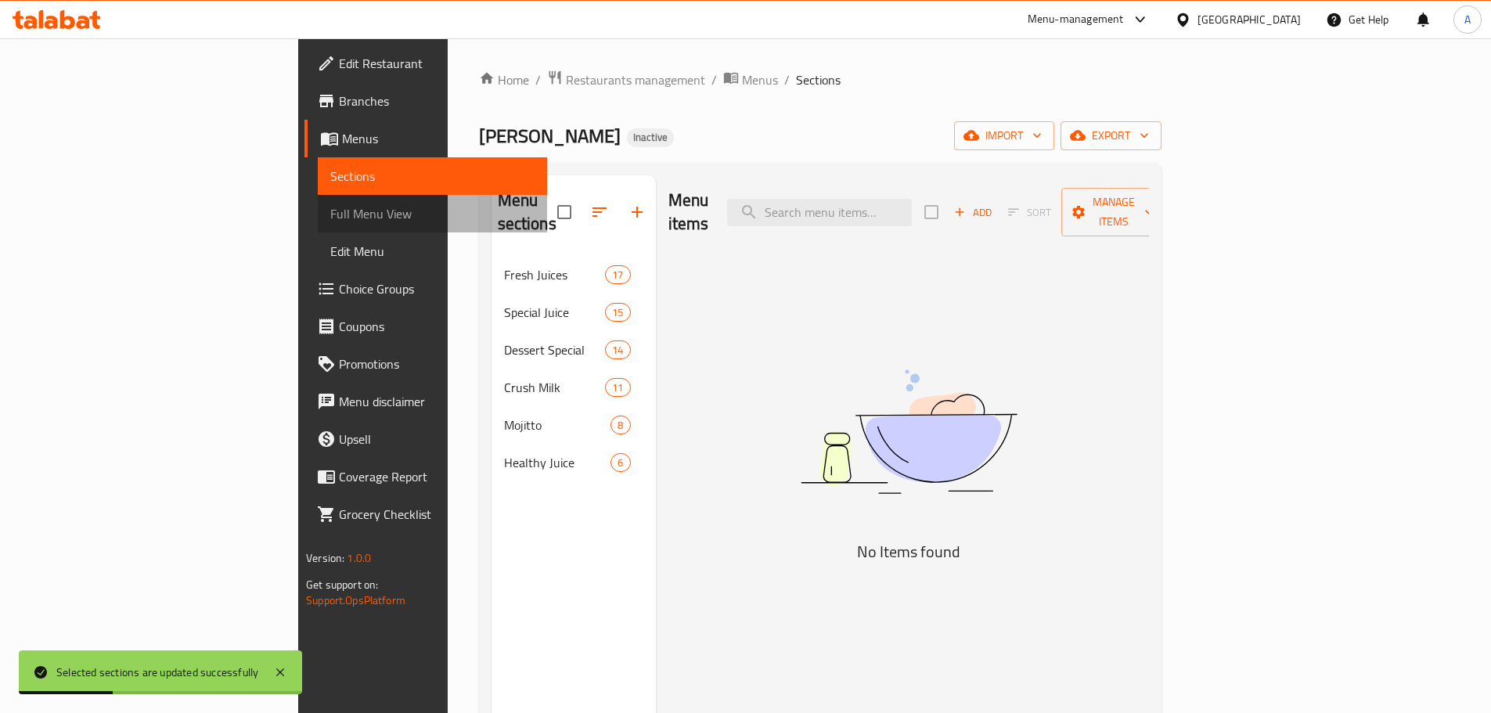
click at [330, 213] on span "Full Menu View" at bounding box center [432, 213] width 204 height 19
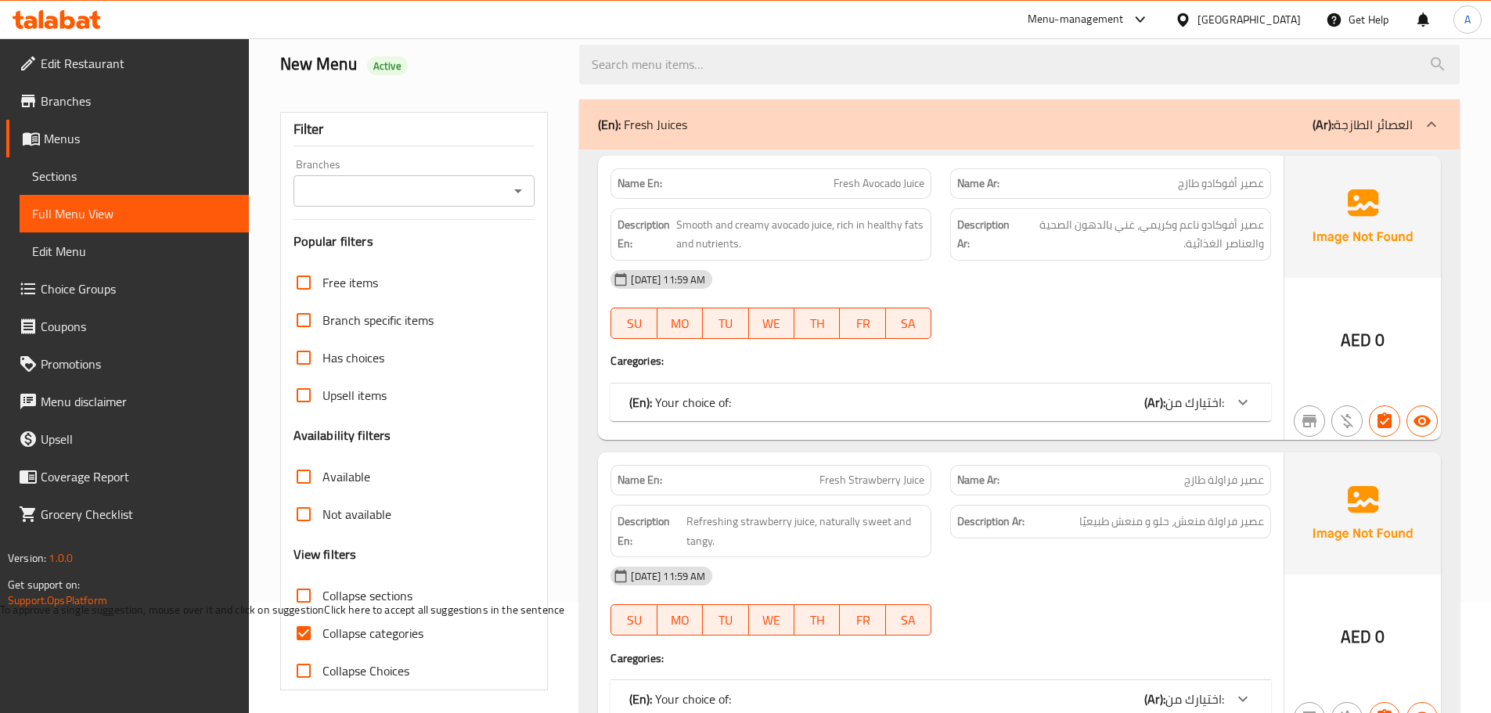
scroll to position [157, 0]
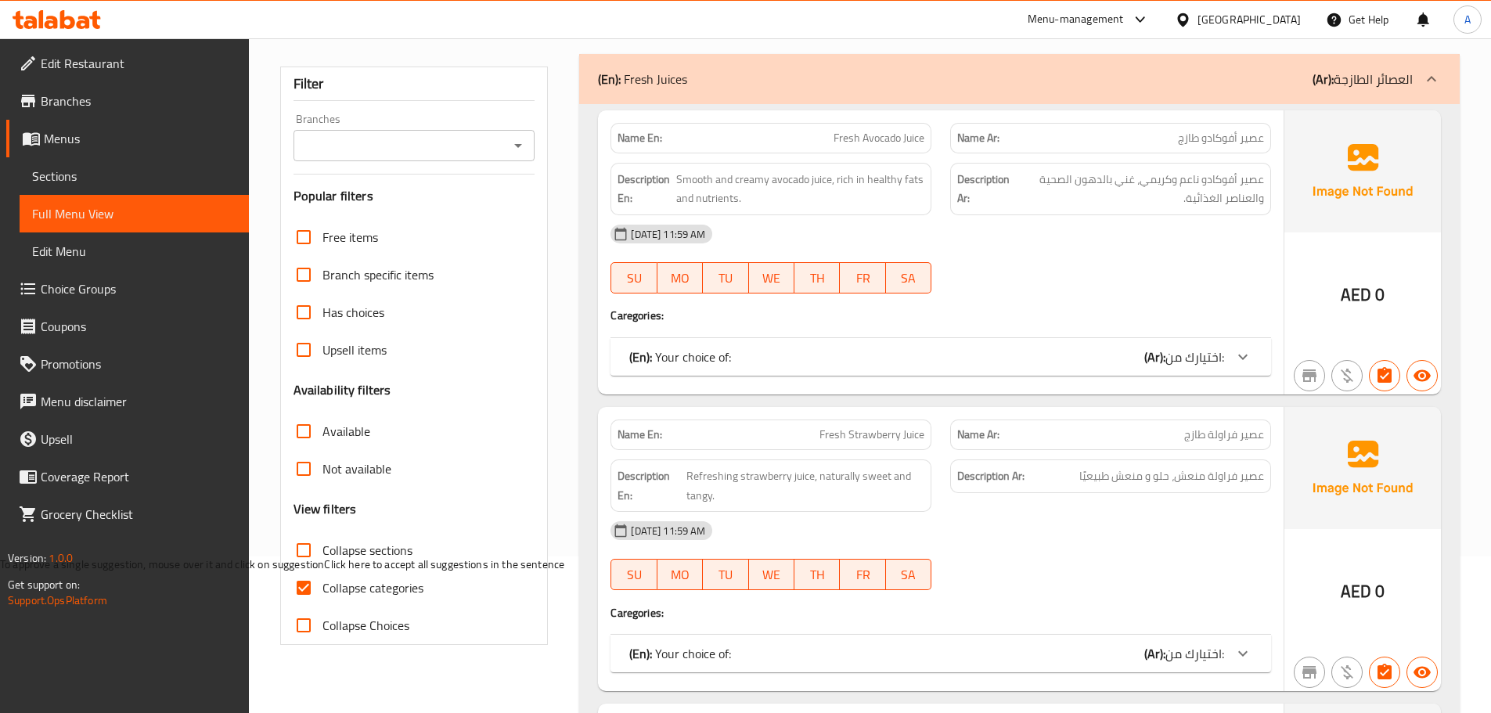
click at [297, 559] on input "Collapse sections" at bounding box center [304, 550] width 38 height 38
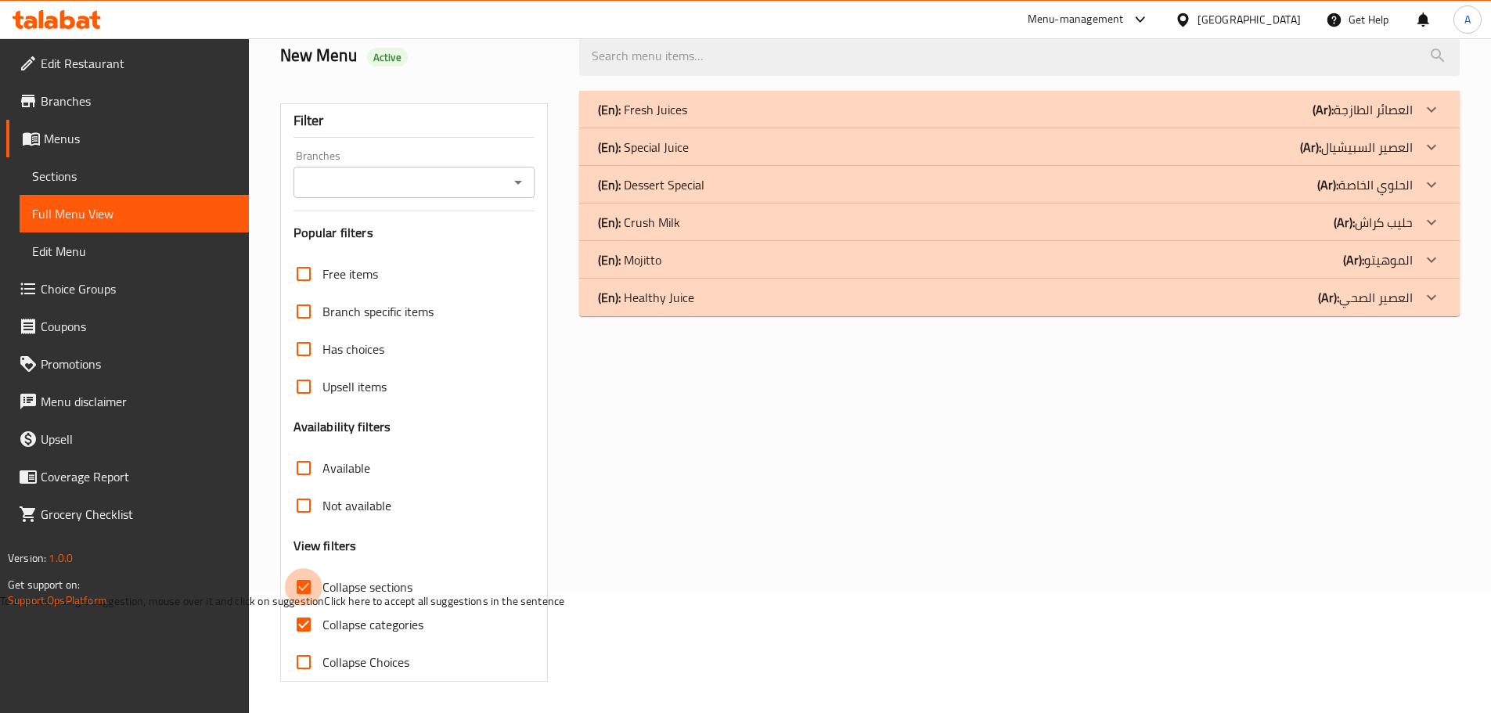
click at [307, 581] on input "Collapse sections" at bounding box center [304, 587] width 38 height 38
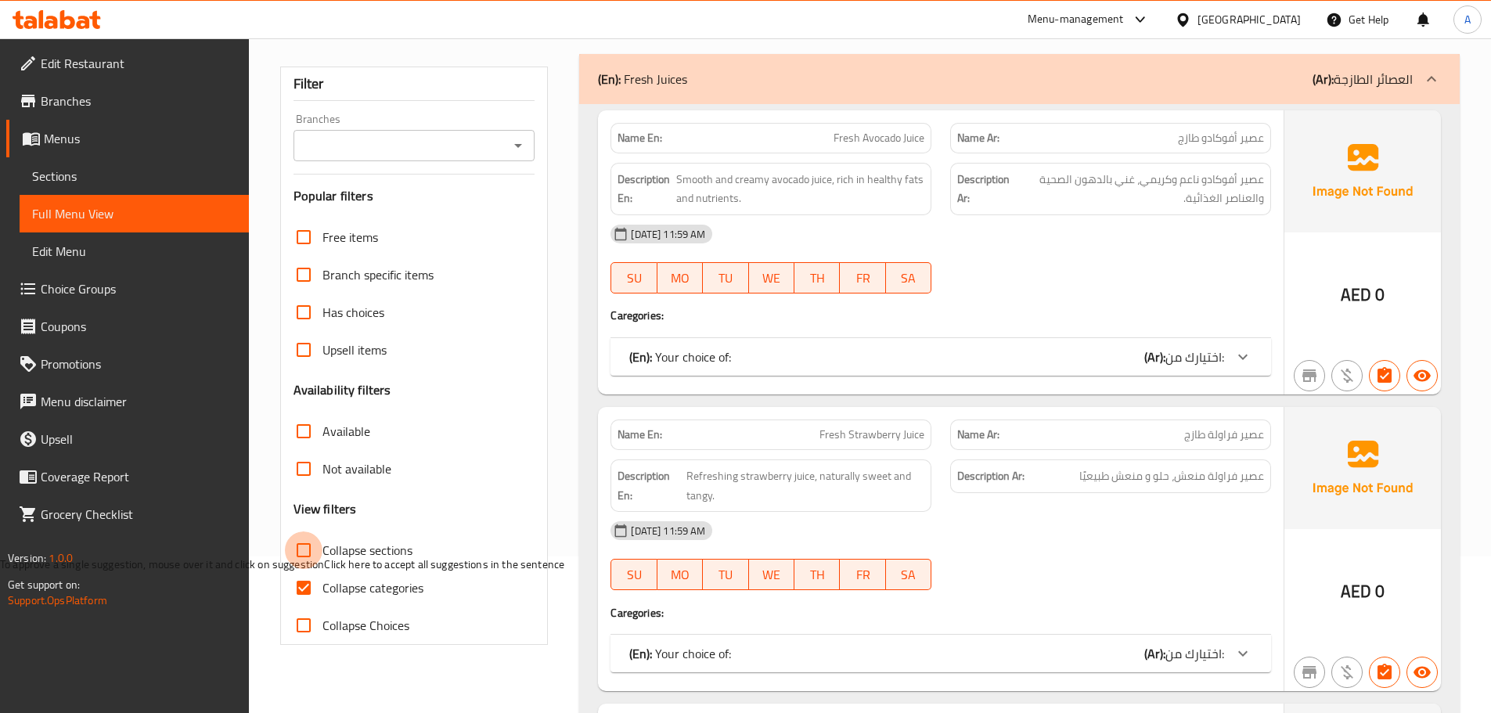
click at [300, 545] on input "Collapse sections" at bounding box center [304, 550] width 38 height 38
checkbox input "true"
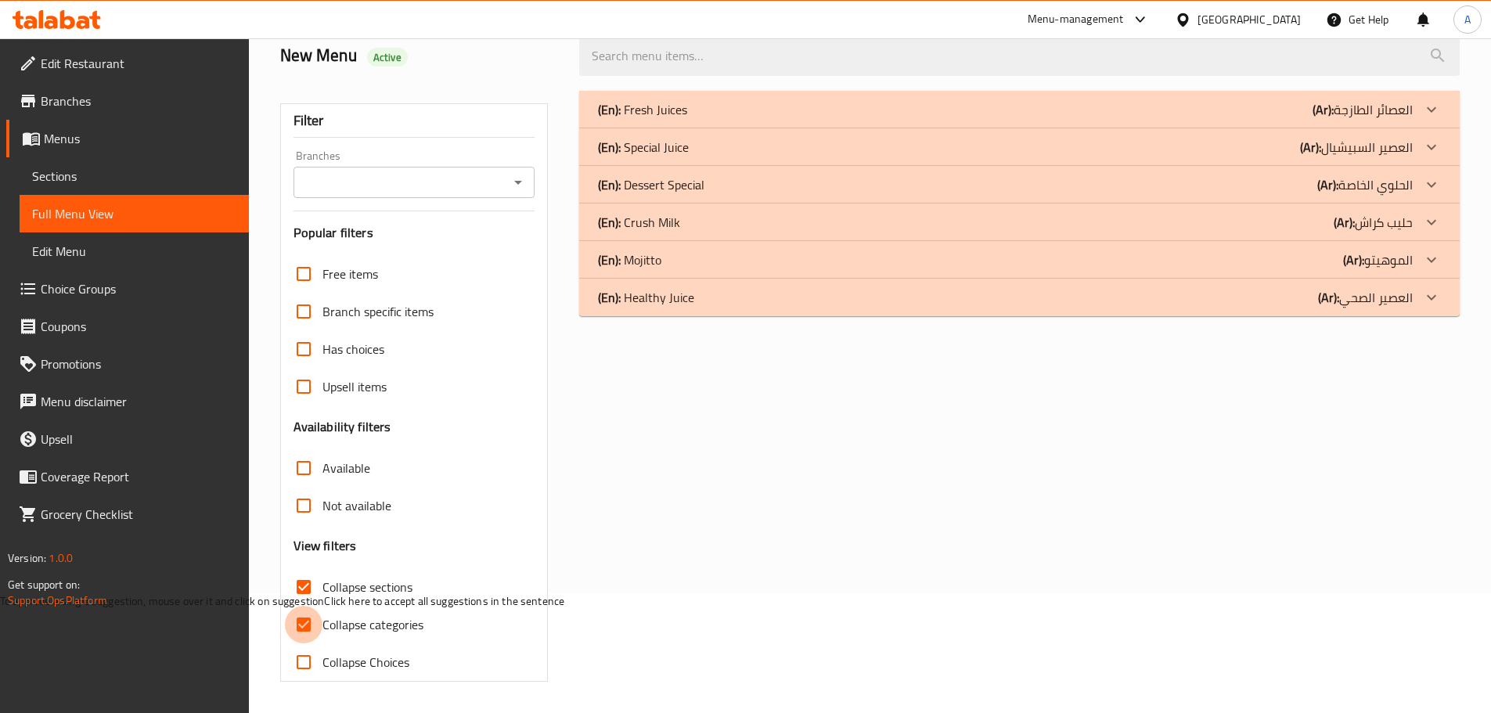
click at [308, 606] on input "Collapse categories" at bounding box center [304, 625] width 38 height 38
checkbox input "false"
click at [683, 119] on p "(En): Healthy Juice" at bounding box center [642, 109] width 89 height 19
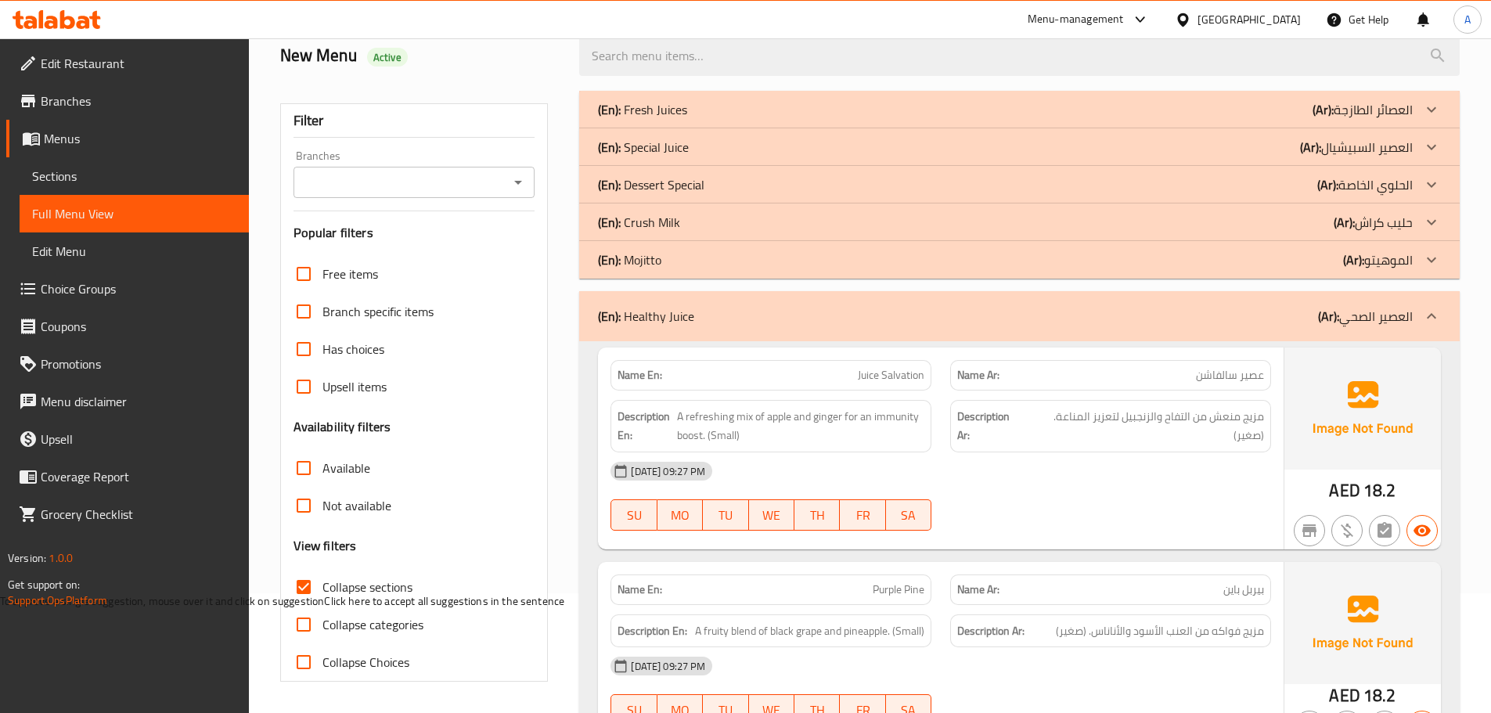
click at [683, 119] on div "(En): Mojitto (Ar): الموهيتو" at bounding box center [1005, 109] width 815 height 19
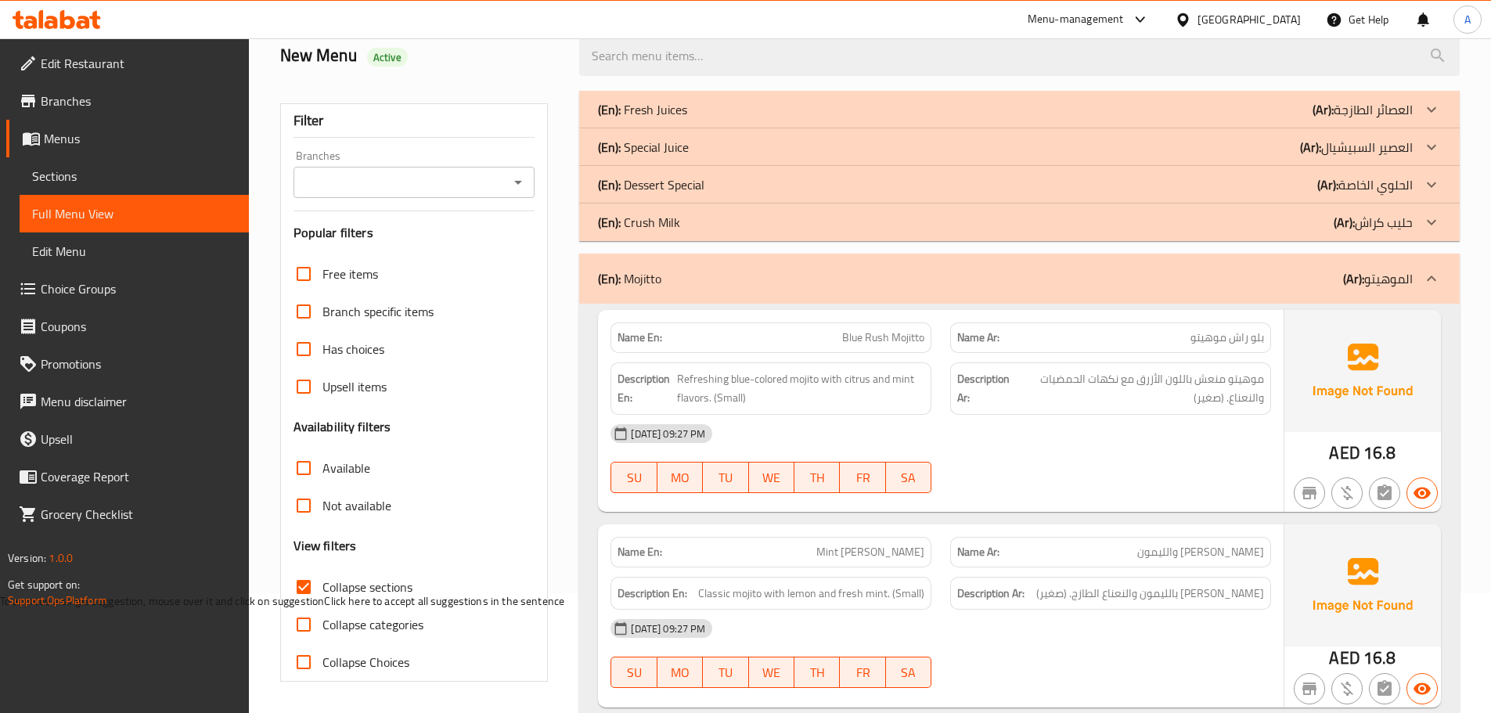
click at [685, 119] on div "(En): Crush Milk (Ar): حليب كراش" at bounding box center [1005, 109] width 815 height 19
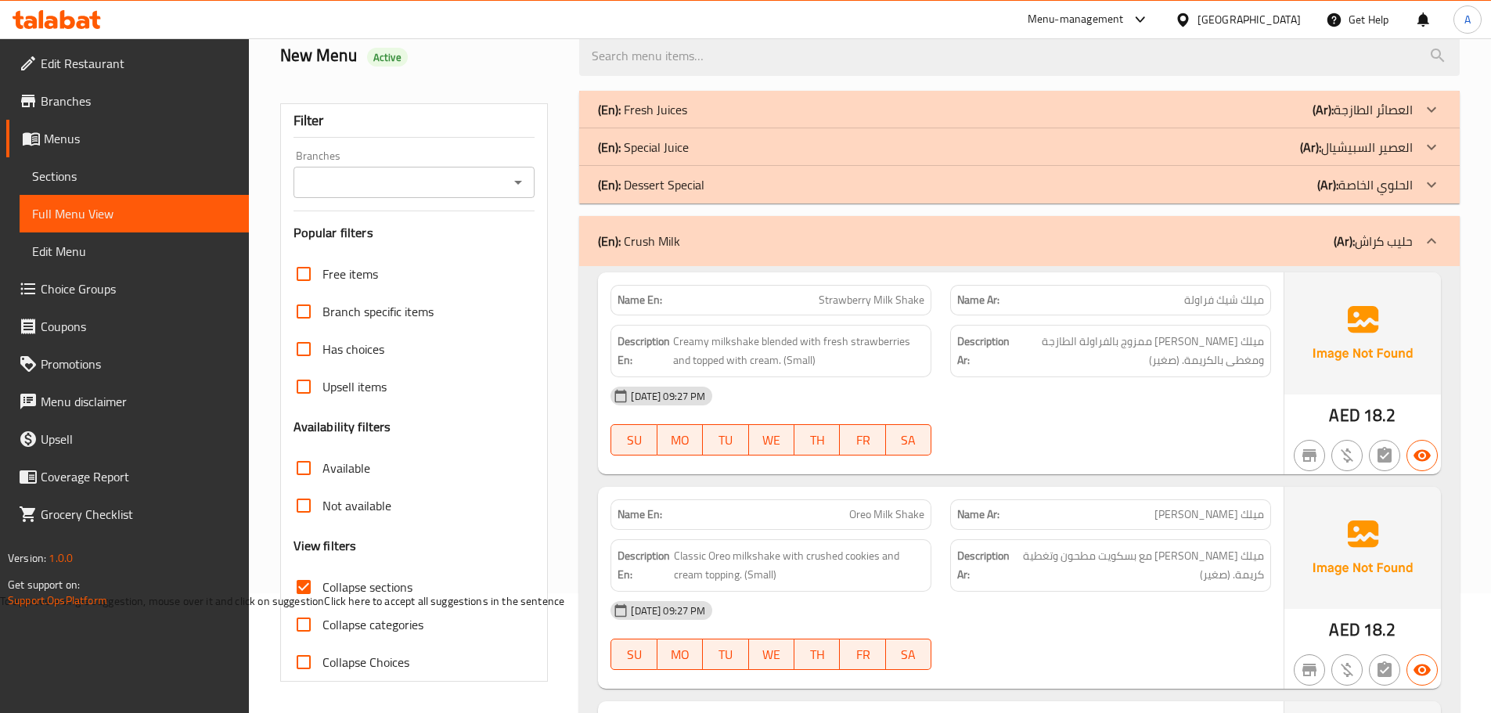
click at [687, 119] on p "(En): Dessert Special" at bounding box center [642, 109] width 89 height 19
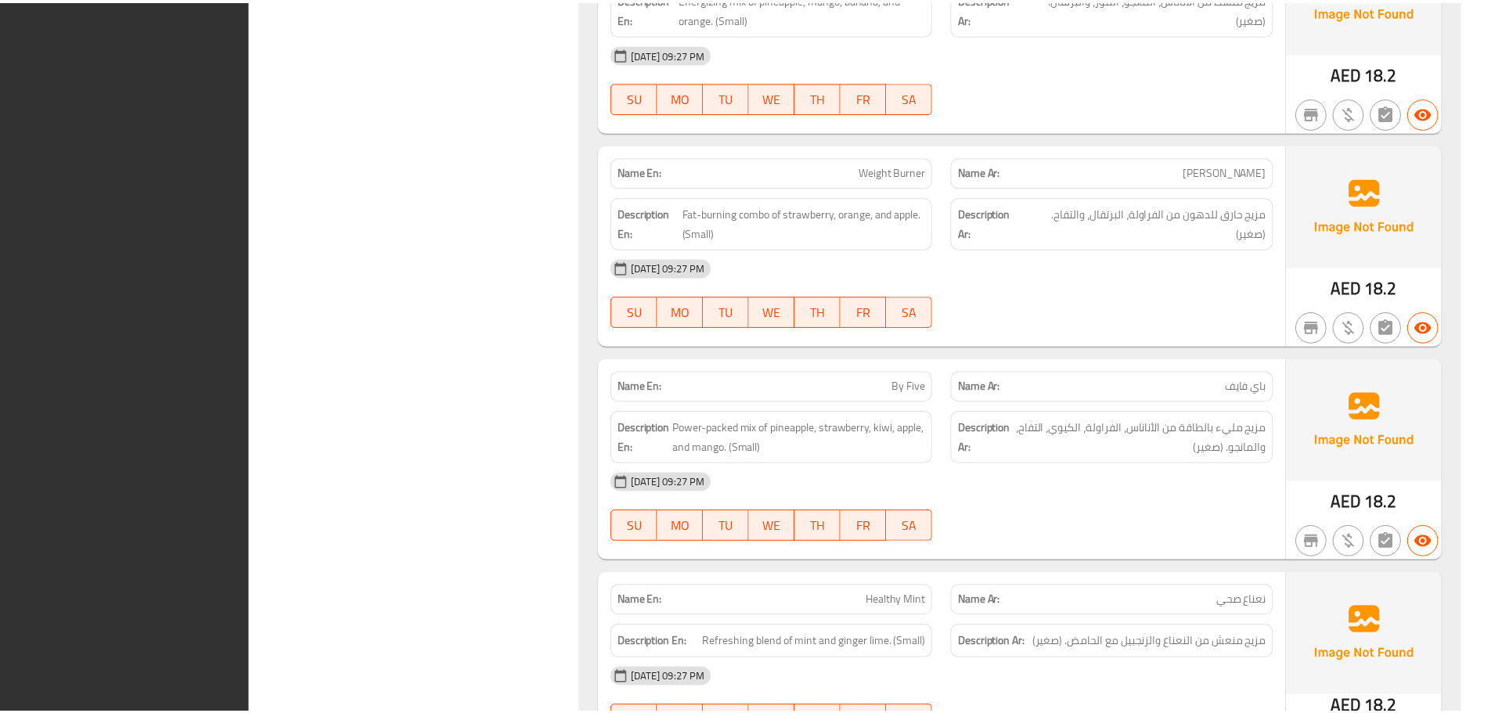
scroll to position [10087, 0]
